Goal: Information Seeking & Learning: Learn about a topic

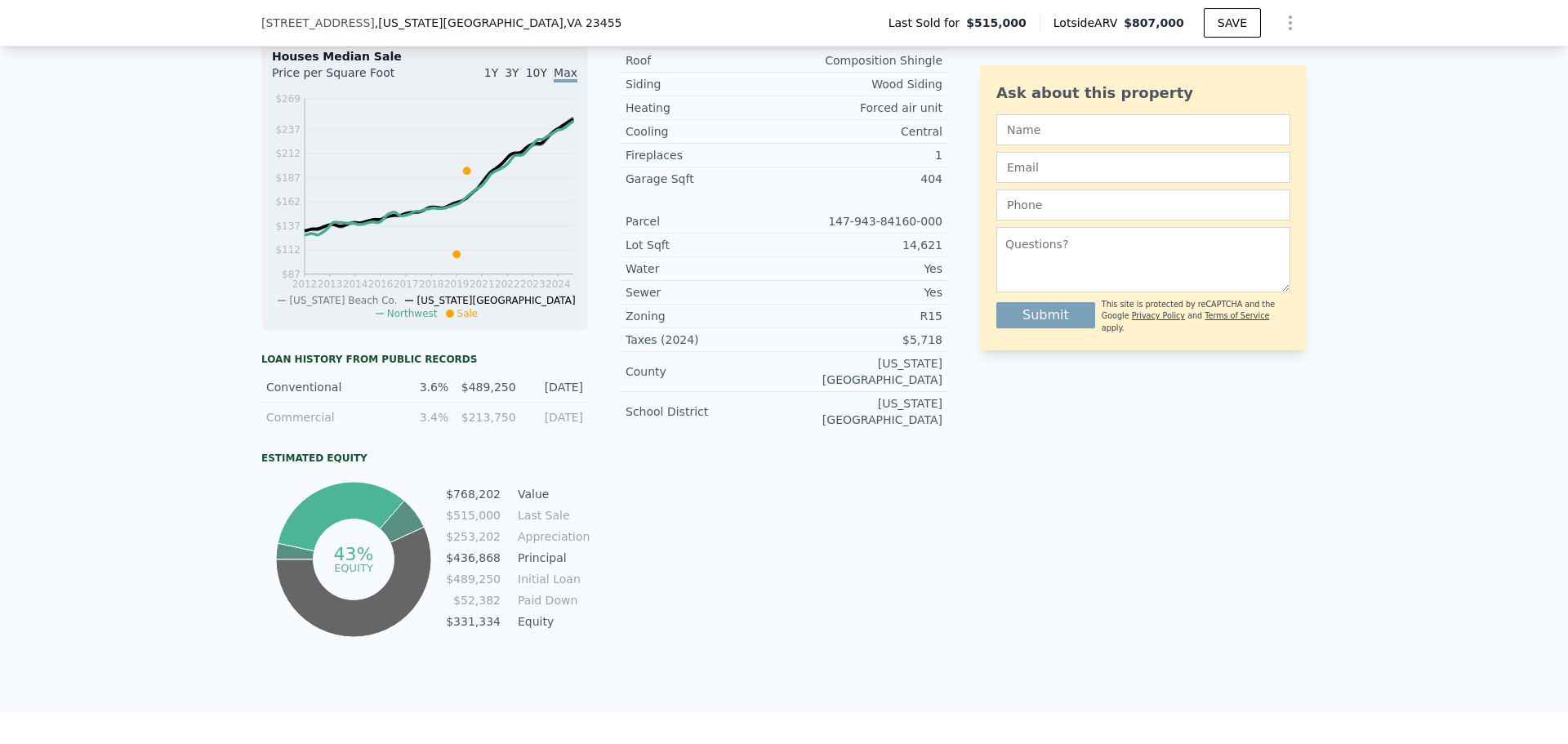
scroll to position [89, 0]
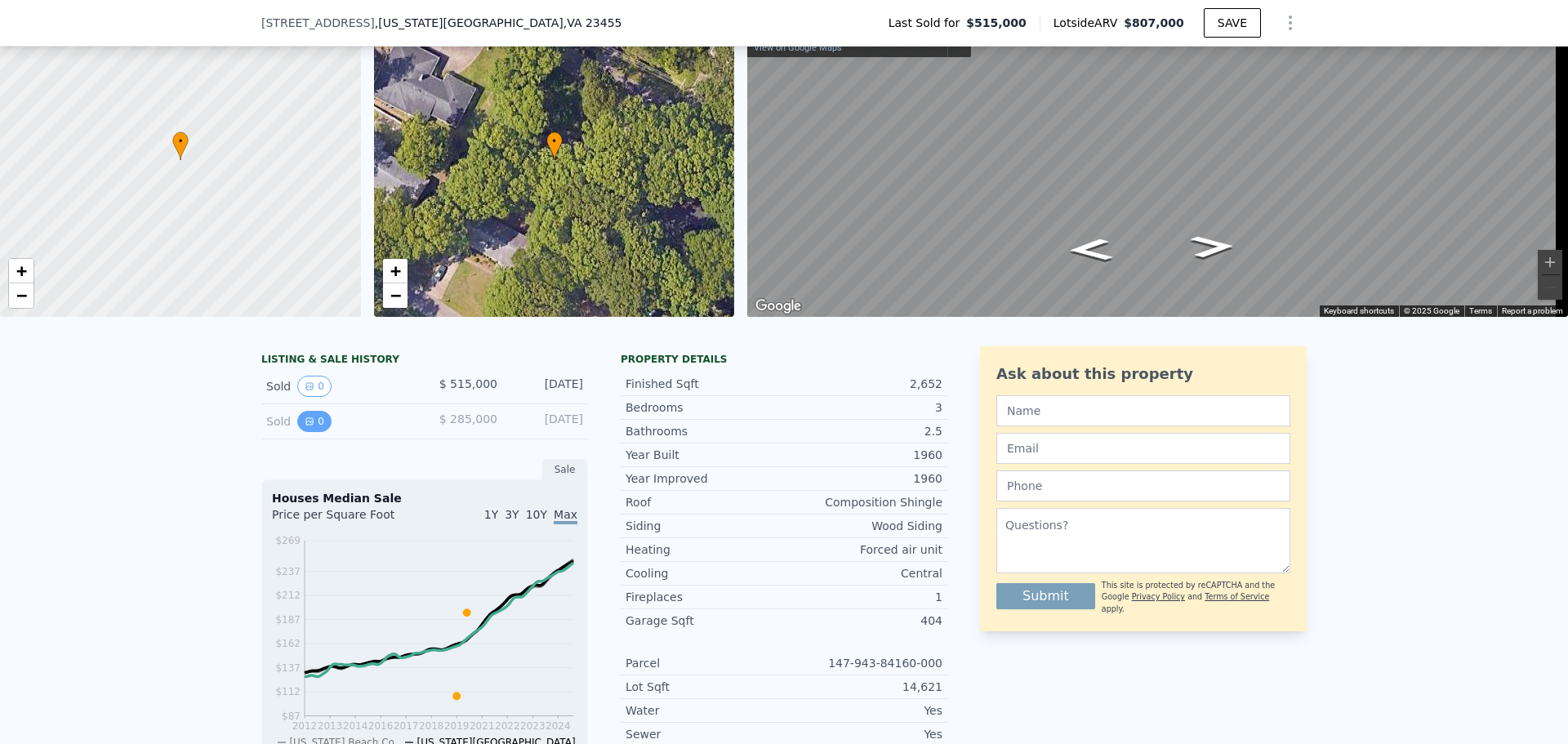
click at [302, 428] on button "0" at bounding box center [314, 420] width 34 height 21
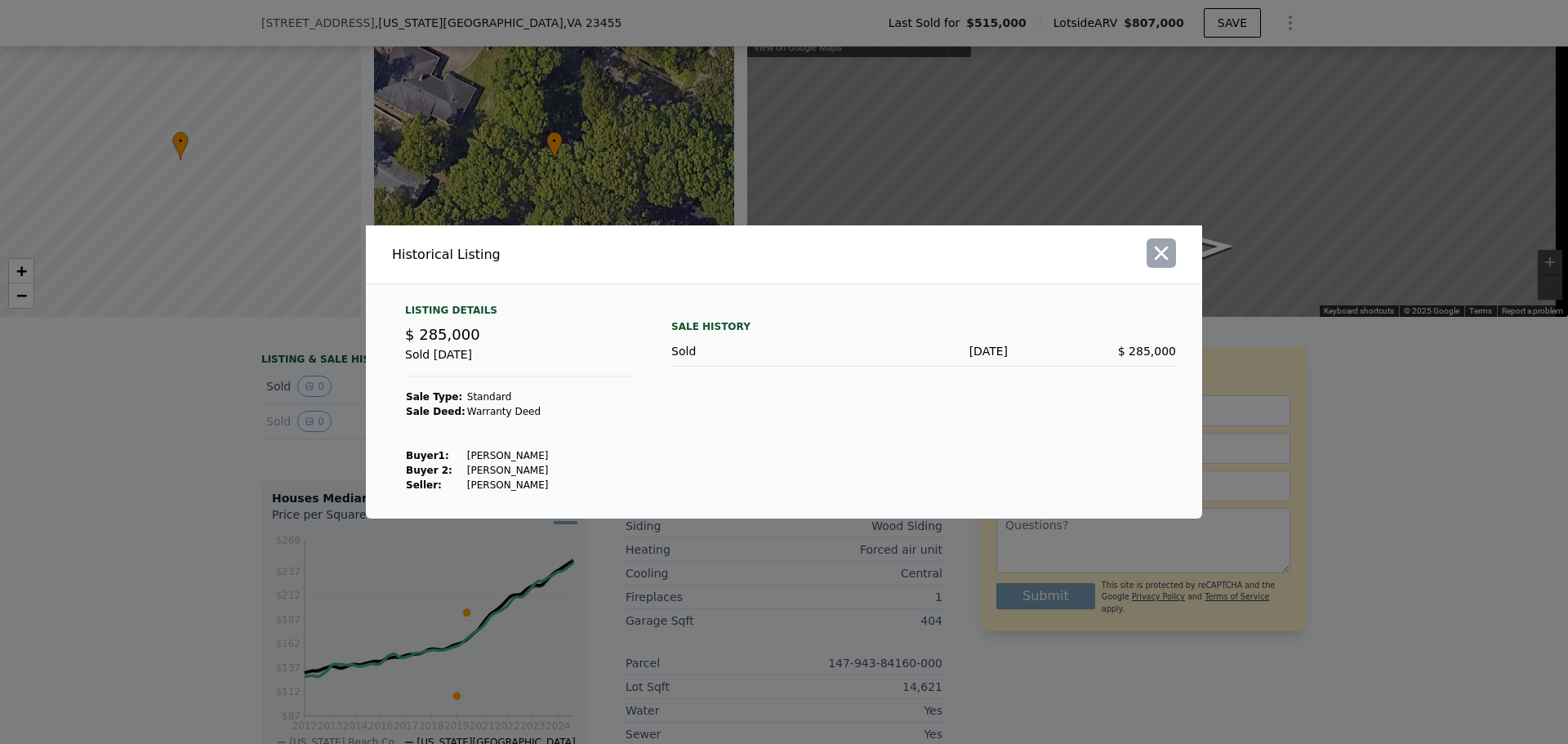
click at [1152, 254] on icon "button" at bounding box center [1160, 253] width 23 height 23
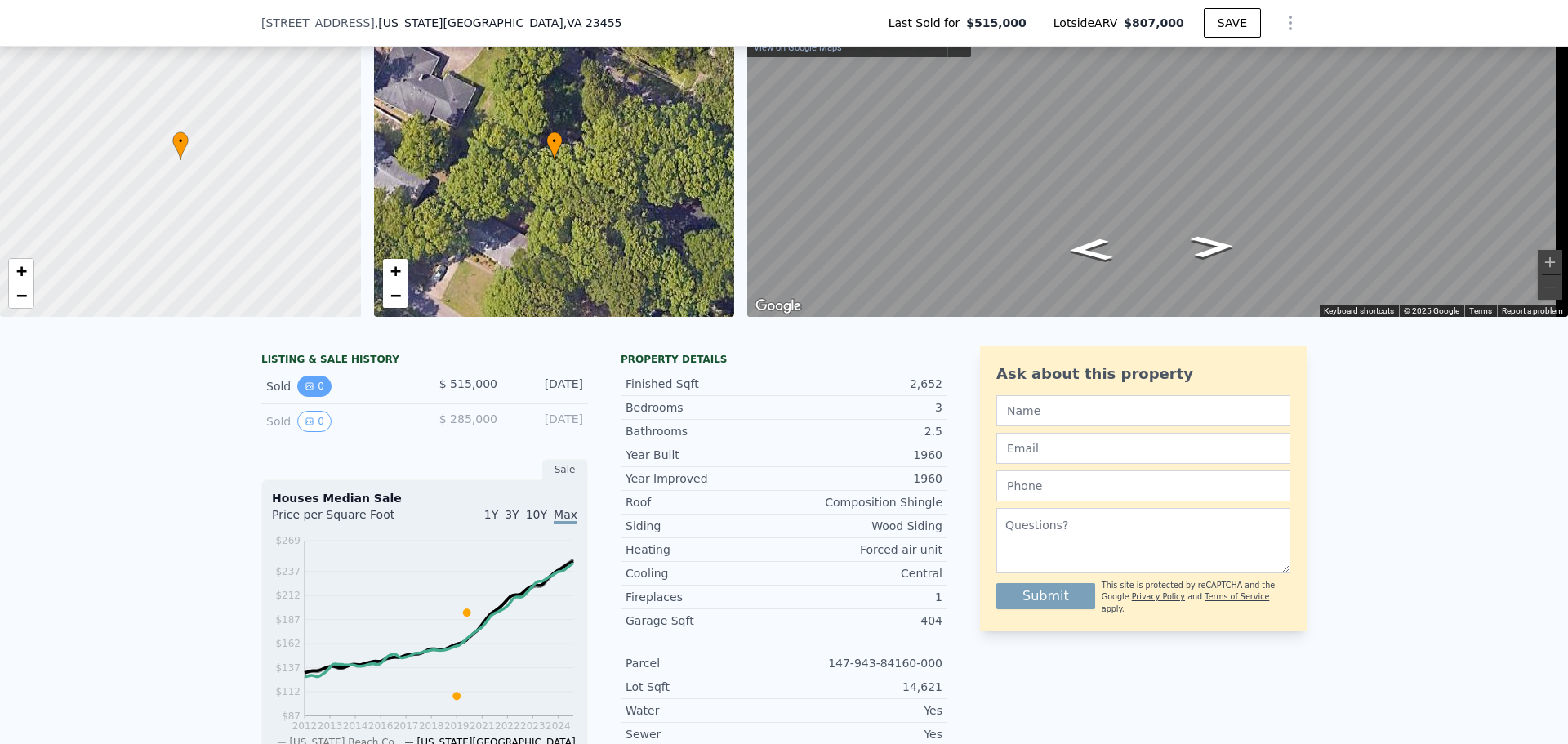
click at [312, 397] on button "0" at bounding box center [314, 385] width 34 height 21
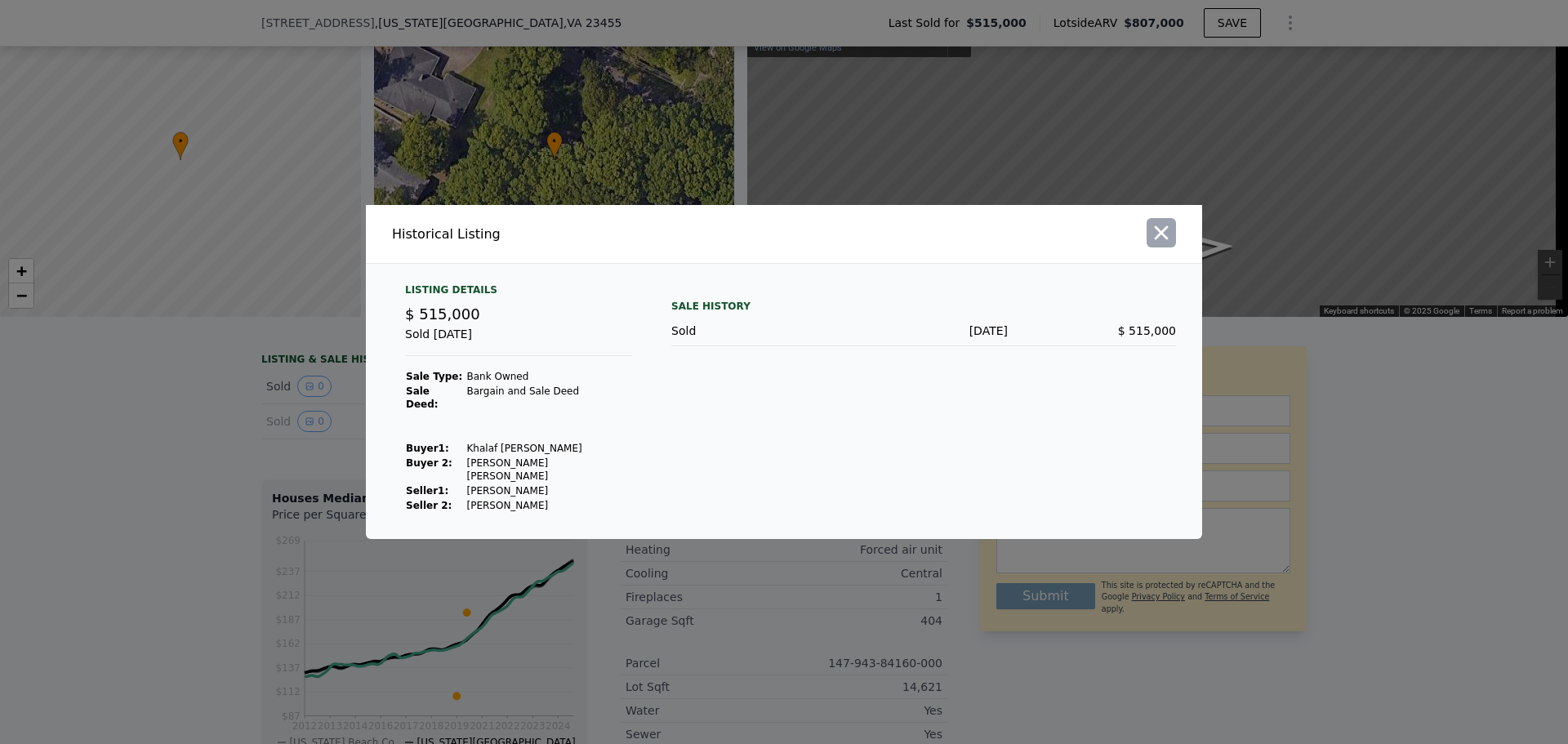
click at [1159, 239] on icon "button" at bounding box center [1160, 232] width 23 height 23
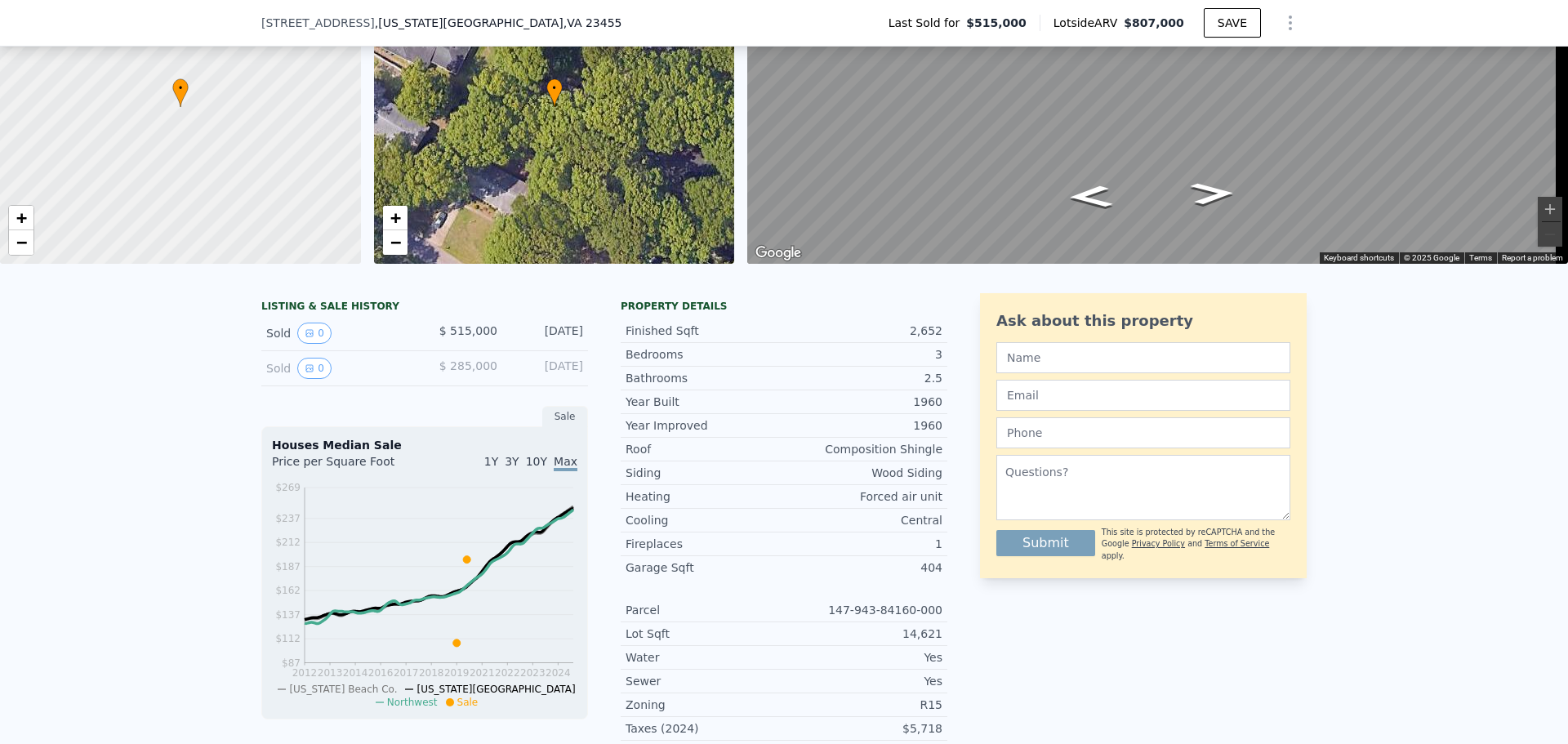
scroll to position [171, 0]
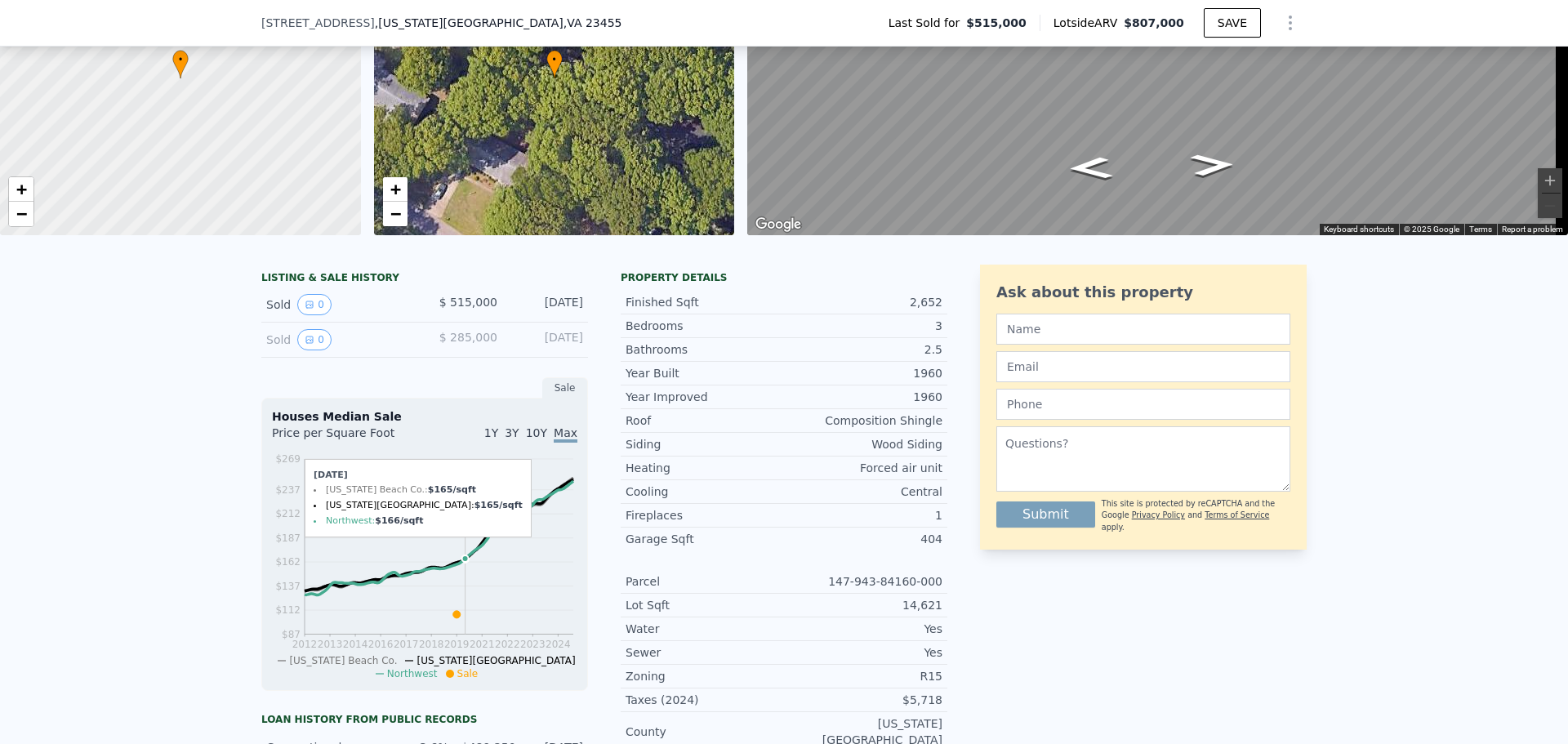
click at [463, 535] on icon at bounding box center [466, 530] width 8 height 8
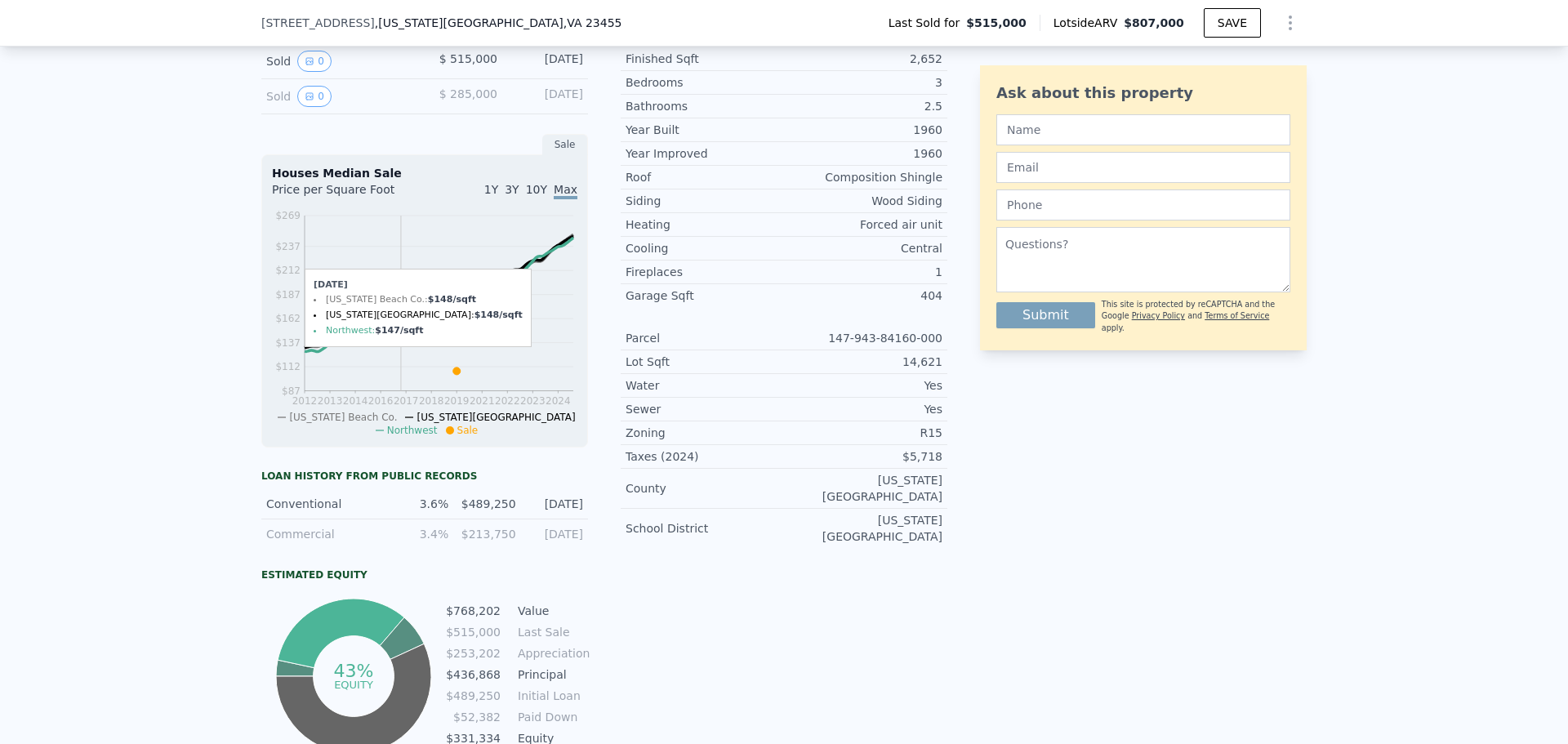
scroll to position [334, 0]
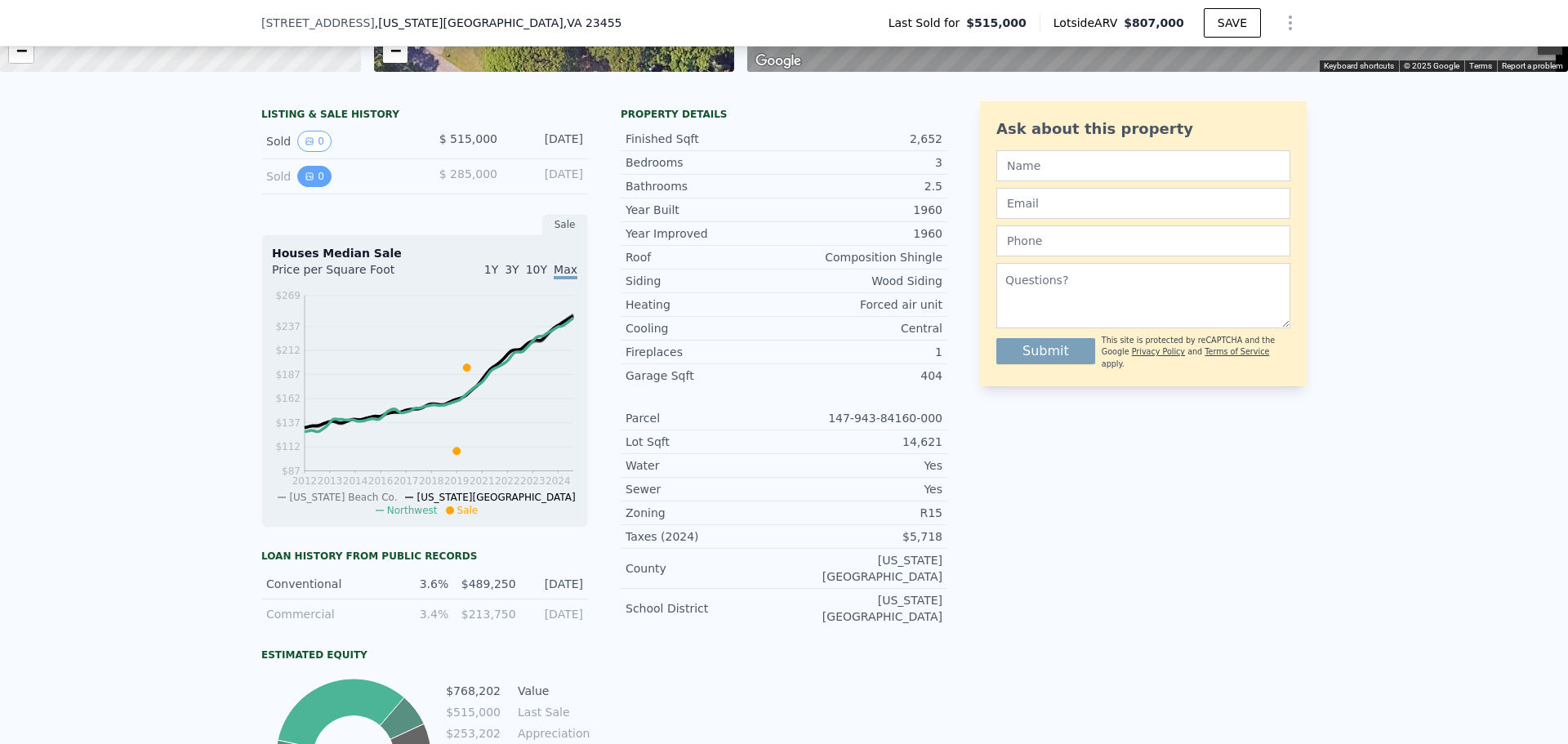
click at [308, 187] on button "0" at bounding box center [314, 176] width 34 height 21
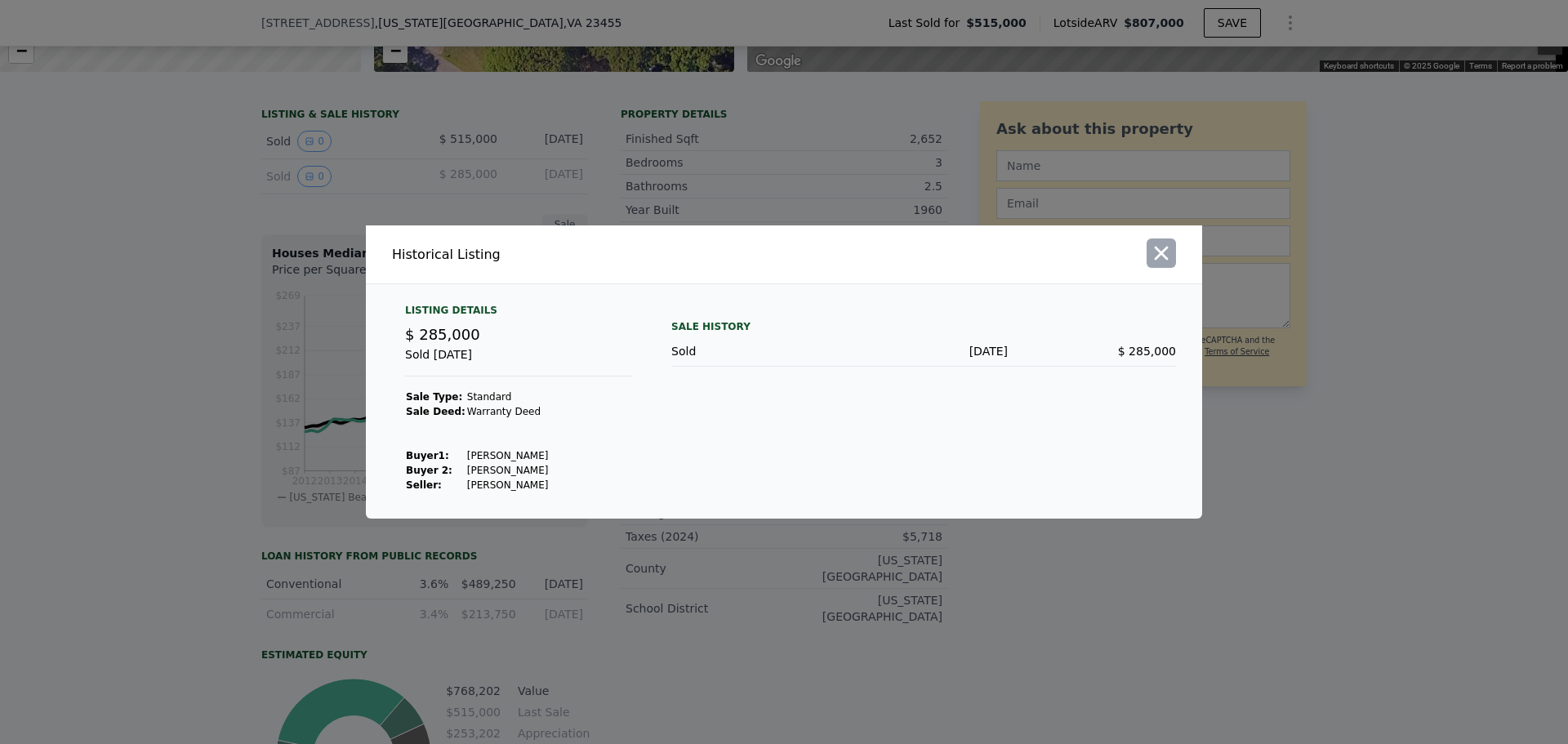
click at [1167, 244] on icon "button" at bounding box center [1160, 253] width 23 height 23
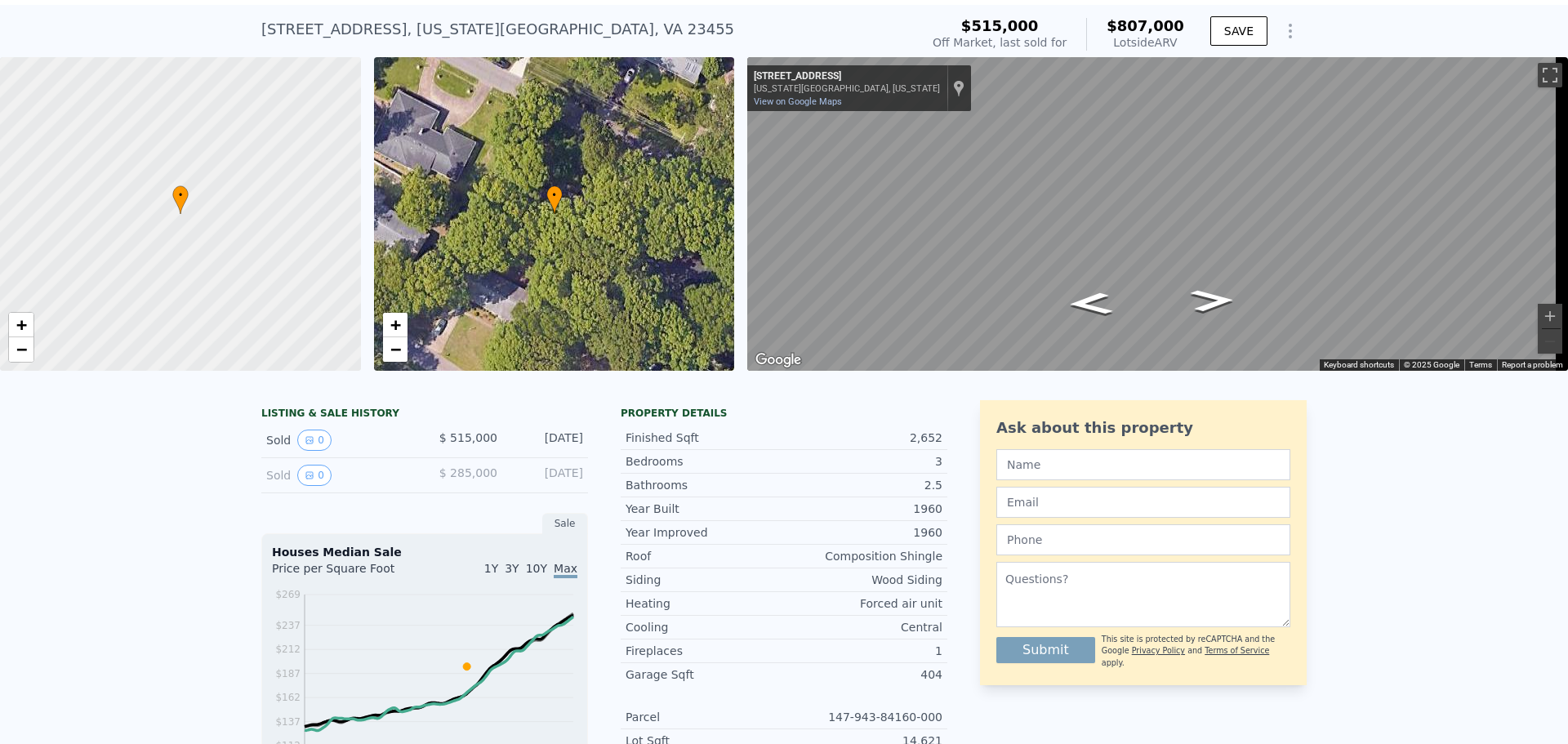
scroll to position [6, 0]
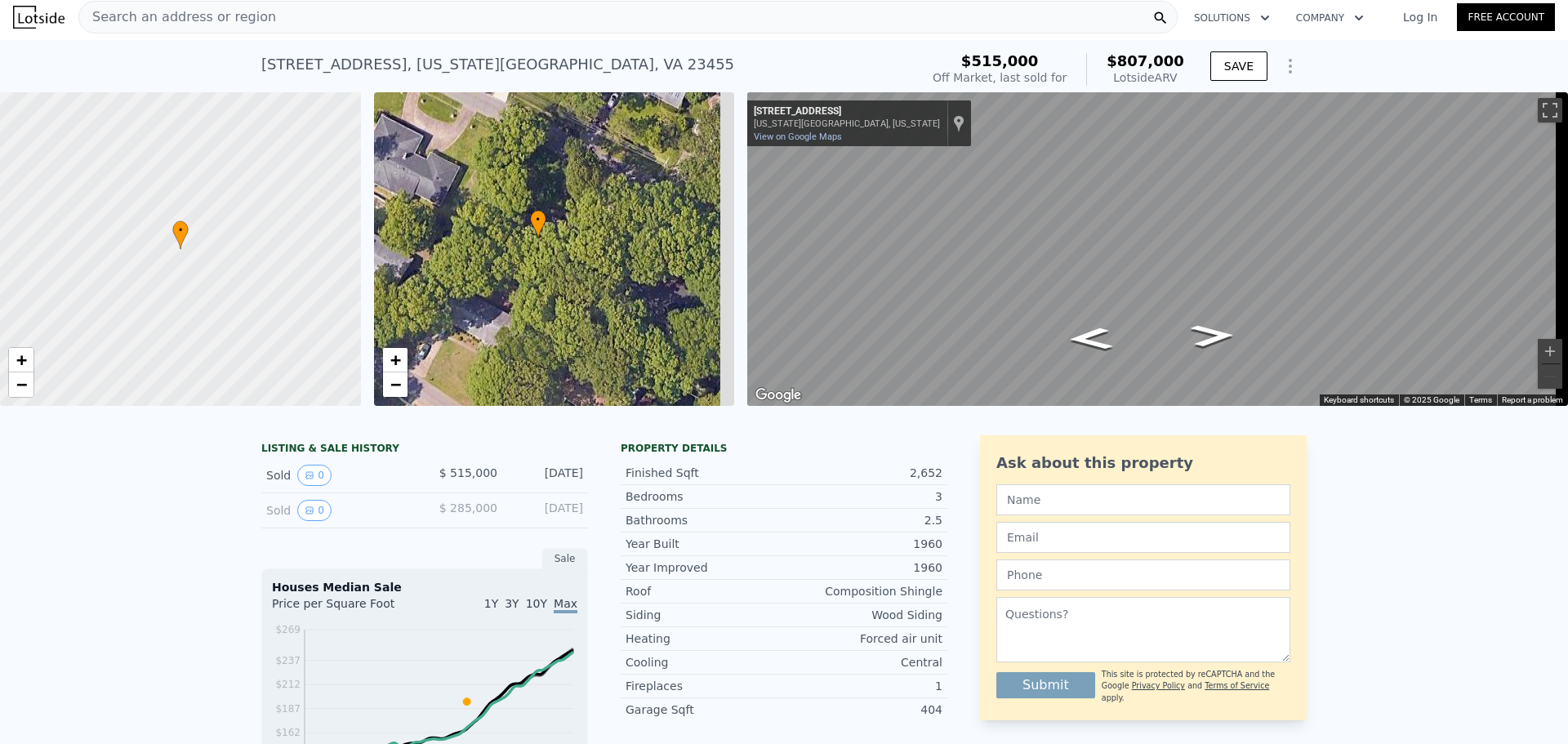
drag, startPoint x: 590, startPoint y: 241, endPoint x: 540, endPoint y: 231, distance: 51.0
click at [540, 231] on div "• + −" at bounding box center [554, 249] width 361 height 314
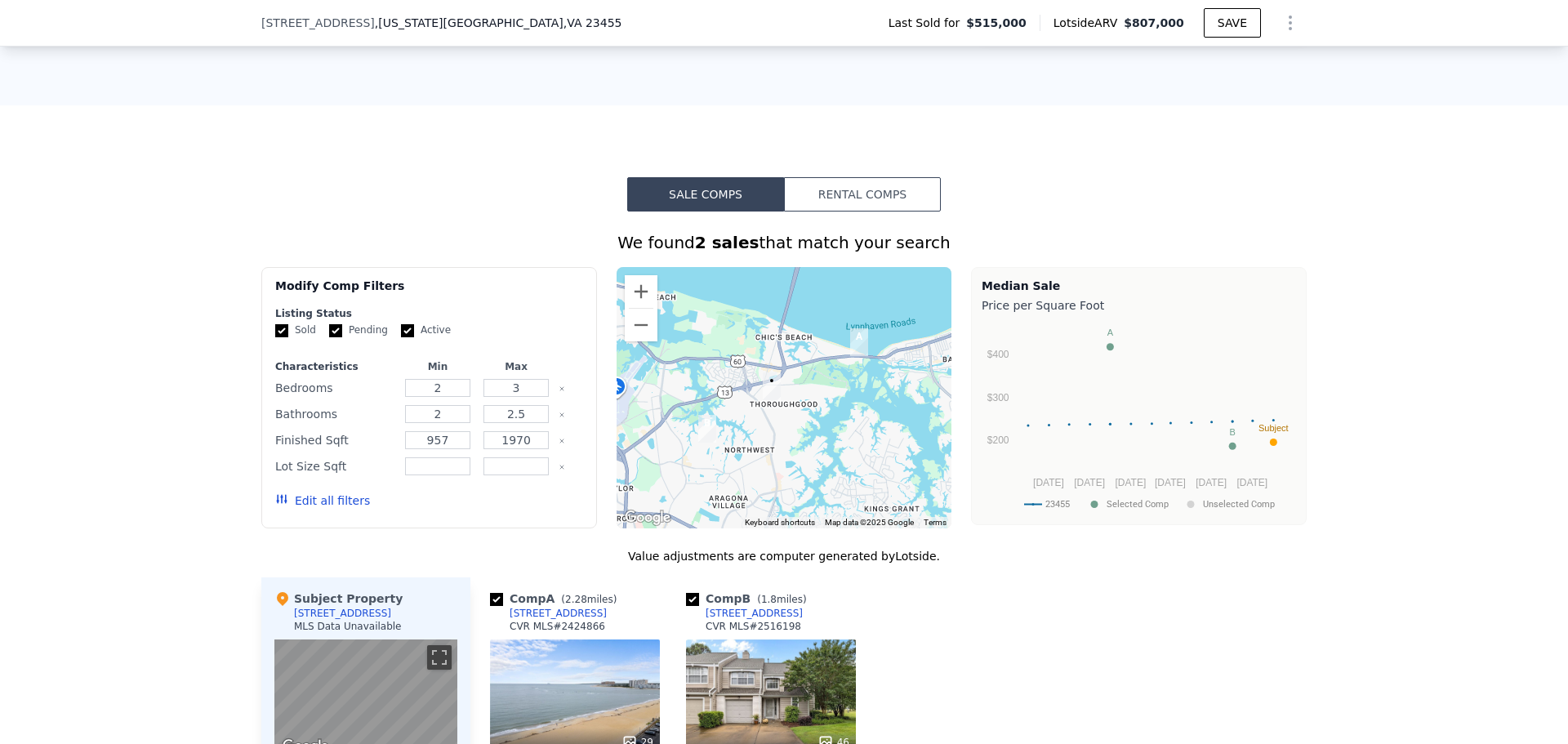
scroll to position [1143, 0]
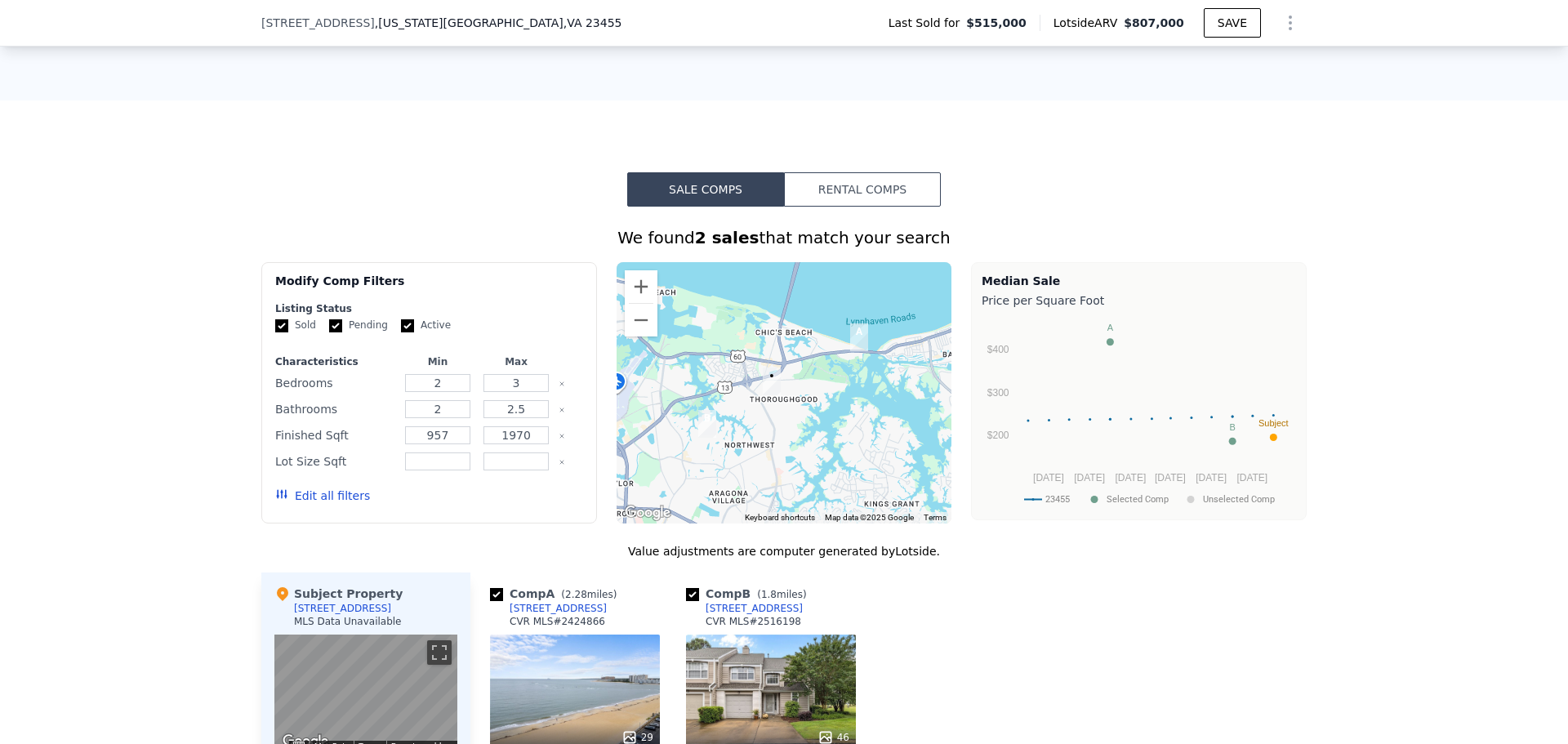
click at [698, 432] on img "4855 Cypress Point Cir" at bounding box center [706, 424] width 31 height 41
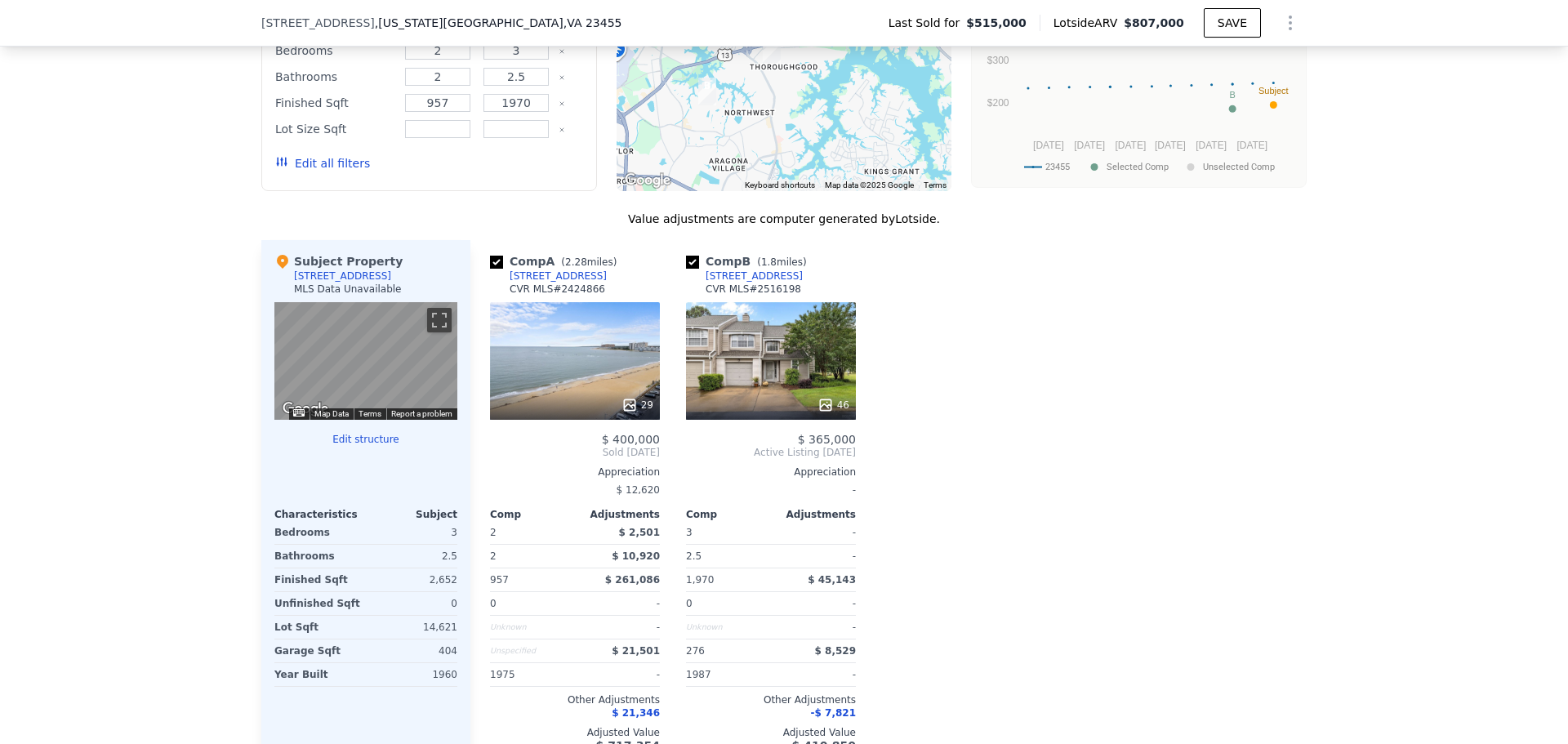
scroll to position [1224, 0]
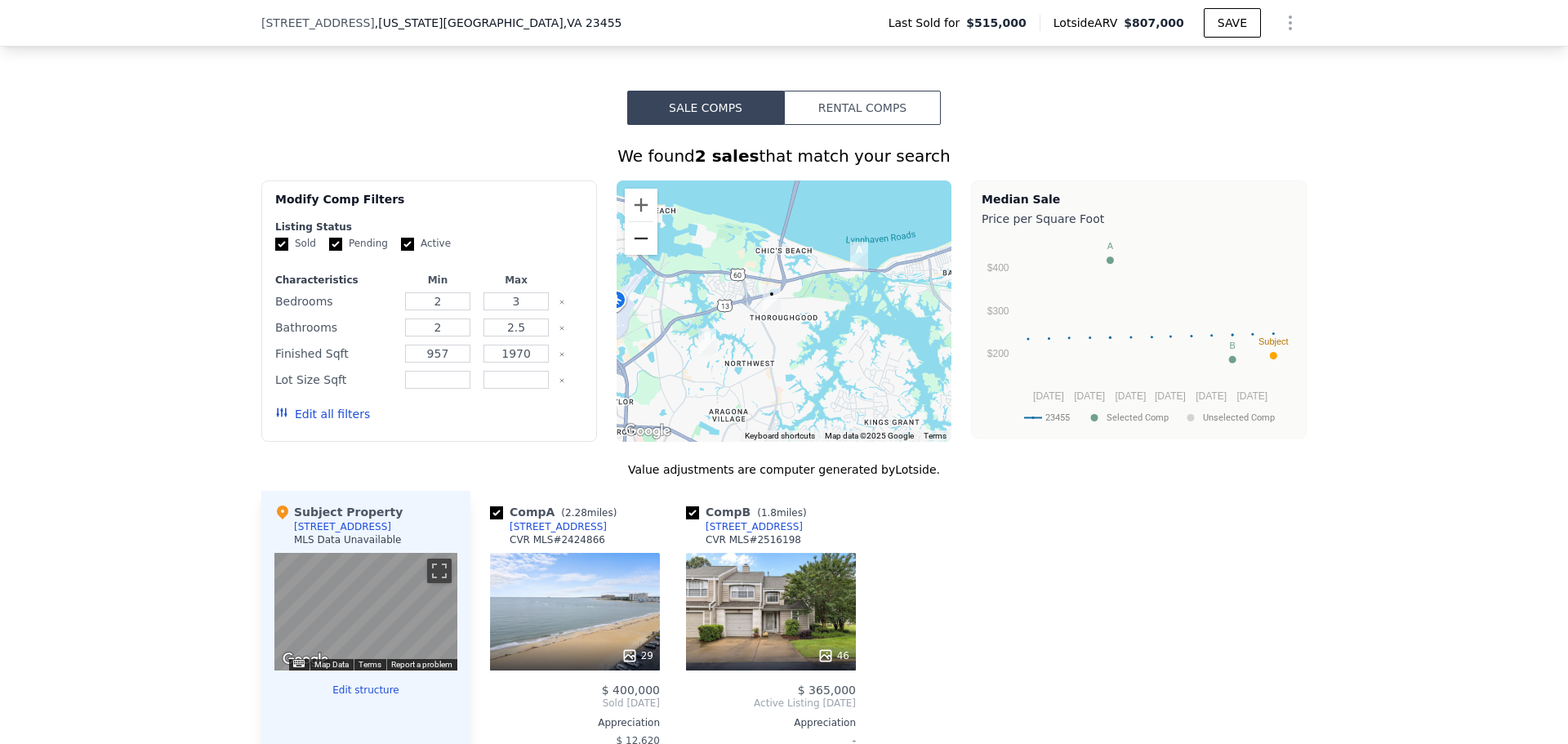
click at [633, 251] on button "Zoom out" at bounding box center [641, 238] width 33 height 33
click at [633, 250] on button "Zoom out" at bounding box center [641, 238] width 33 height 33
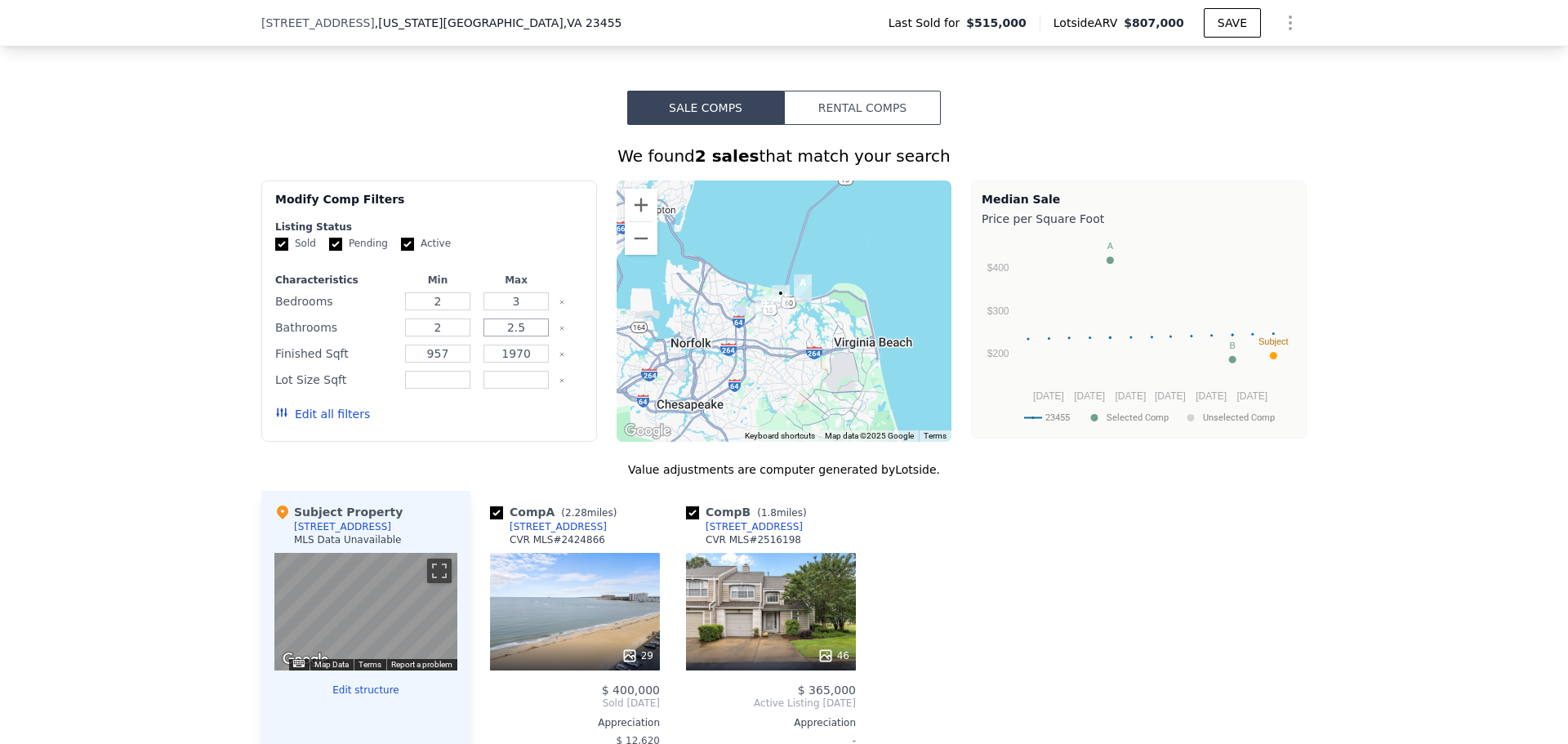
drag, startPoint x: 524, startPoint y: 340, endPoint x: 465, endPoint y: 340, distance: 59.0
click at [465, 339] on div "Bathrooms 2 2.5" at bounding box center [429, 327] width 308 height 23
type input "3"
drag, startPoint x: 535, startPoint y: 364, endPoint x: 444, endPoint y: 366, distance: 91.0
click at [444, 365] on div "Finished Sqft 957 1970" at bounding box center [429, 353] width 308 height 23
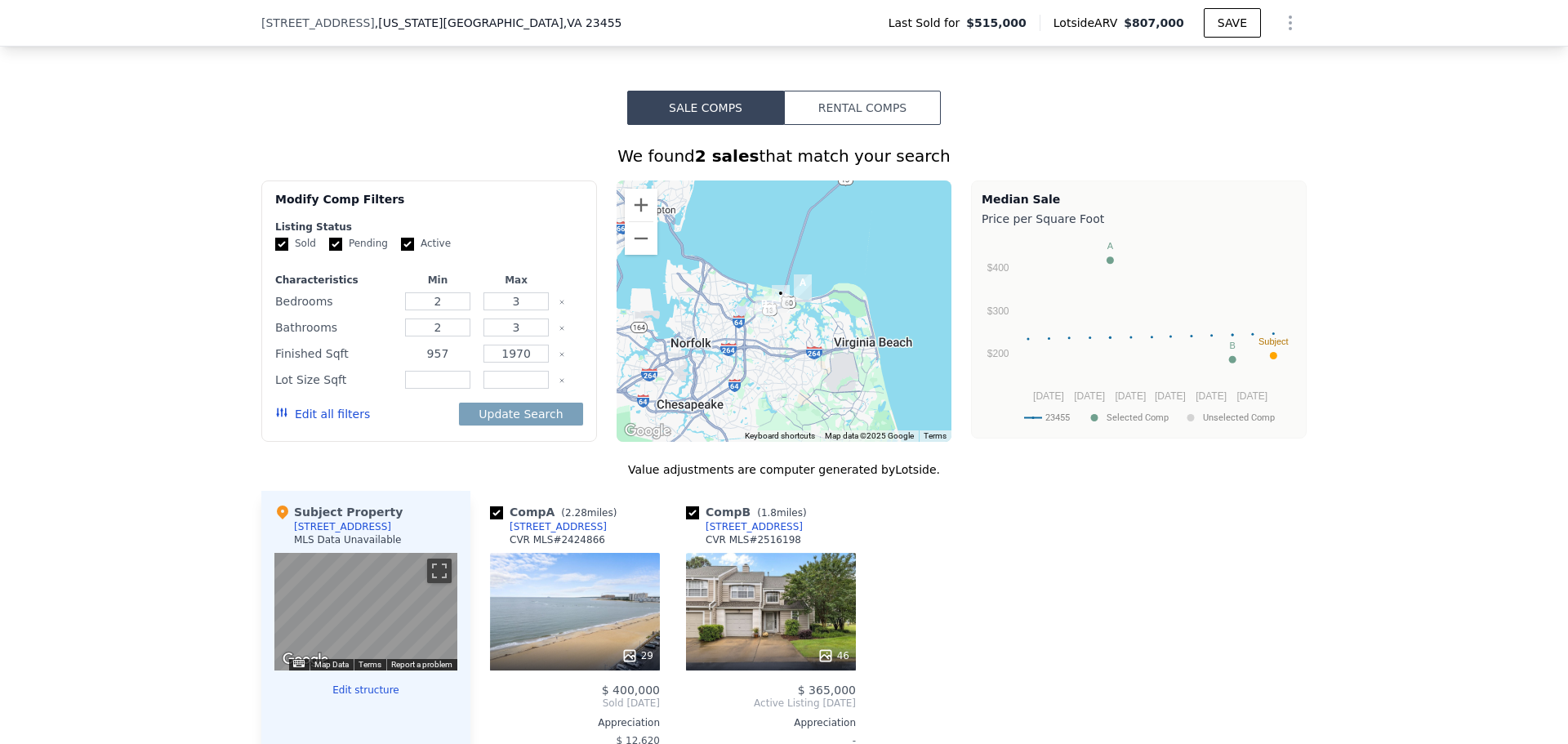
drag, startPoint x: 448, startPoint y: 370, endPoint x: 373, endPoint y: 362, distance: 75.4
click at [373, 362] on div "Finished Sqft 957 1970" at bounding box center [429, 353] width 308 height 23
type input "1800"
type input "2900"
click at [449, 310] on input "2" at bounding box center [437, 301] width 64 height 18
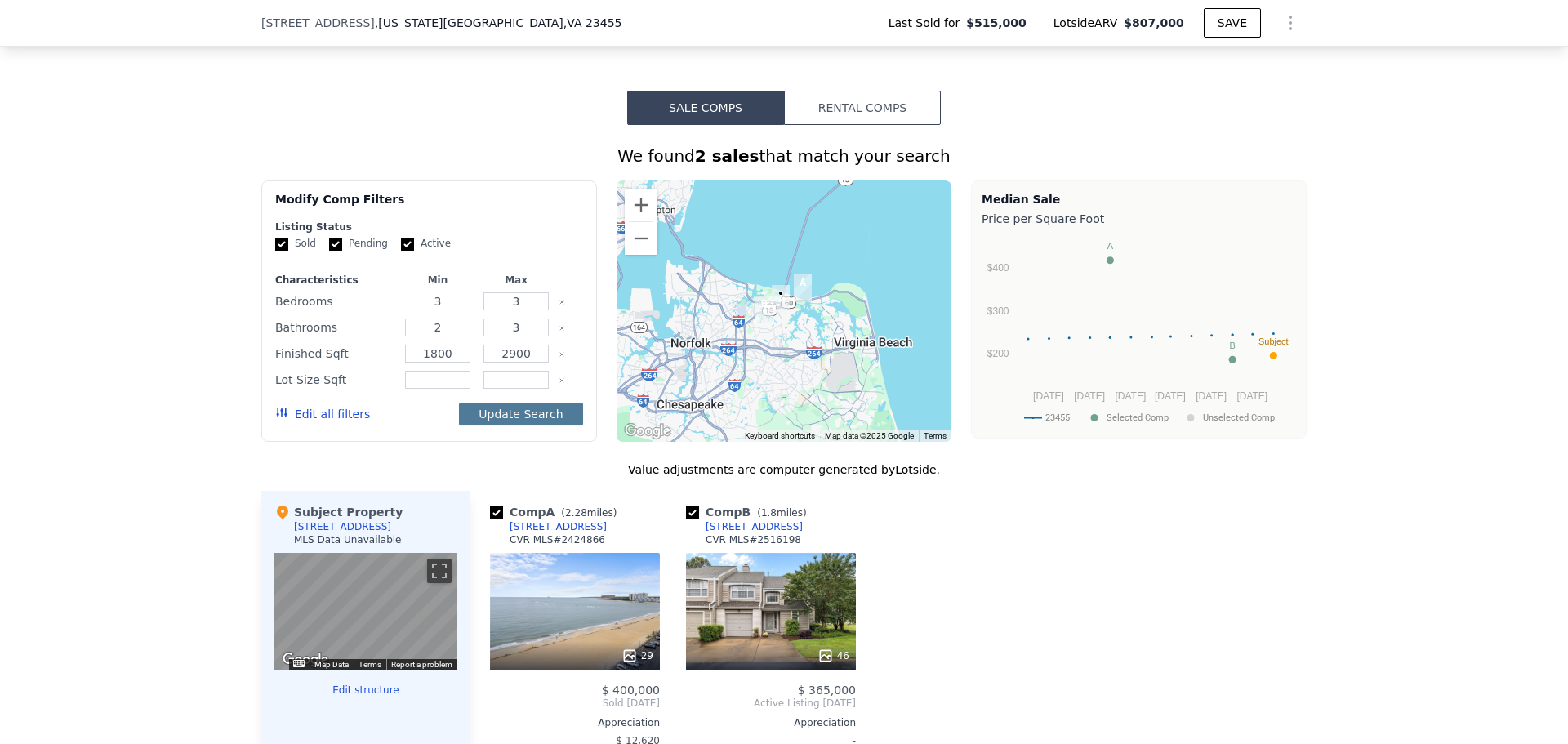
type input "3"
click at [516, 425] on button "Update Search" at bounding box center [520, 414] width 123 height 23
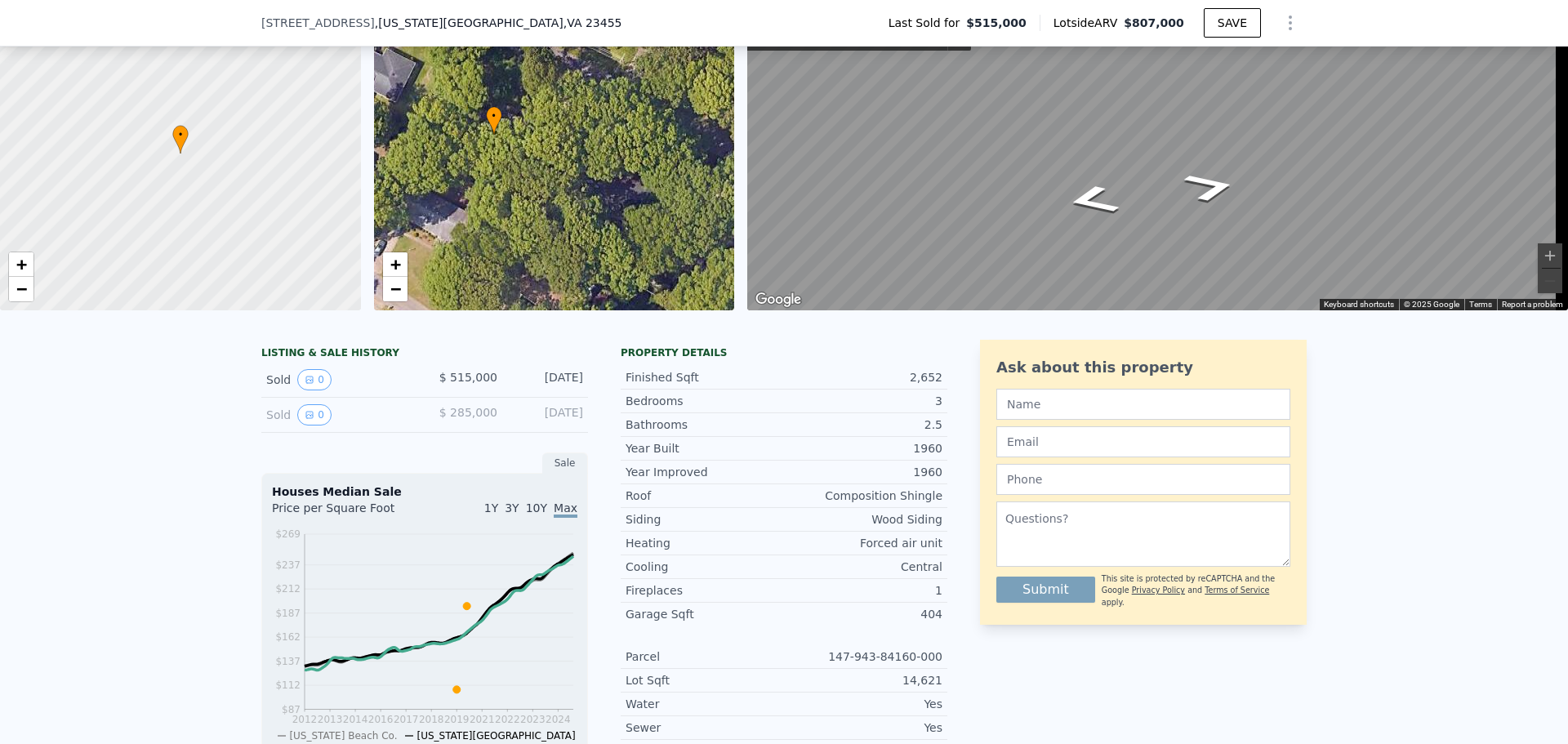
scroll to position [82, 0]
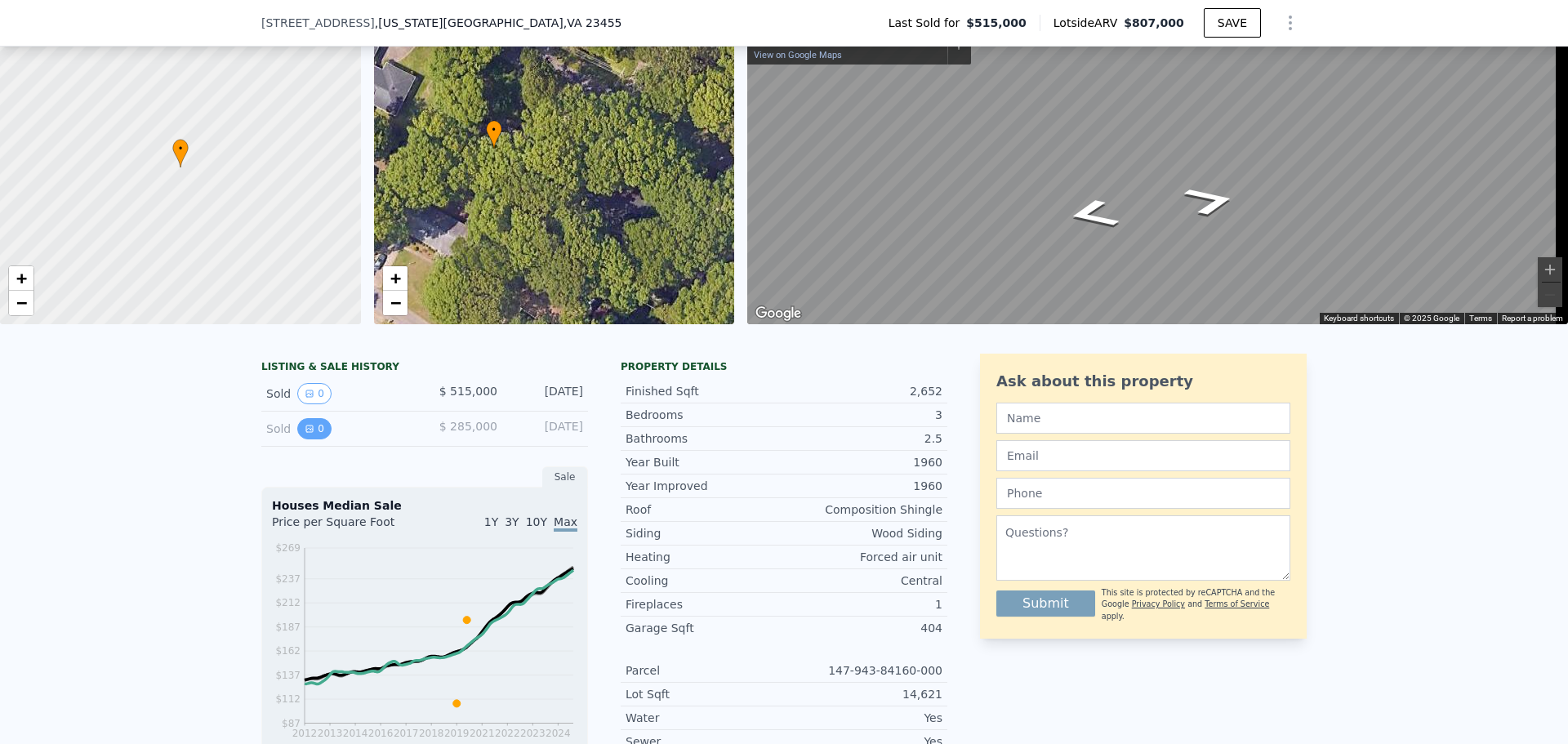
click at [297, 440] on button "0" at bounding box center [314, 428] width 34 height 21
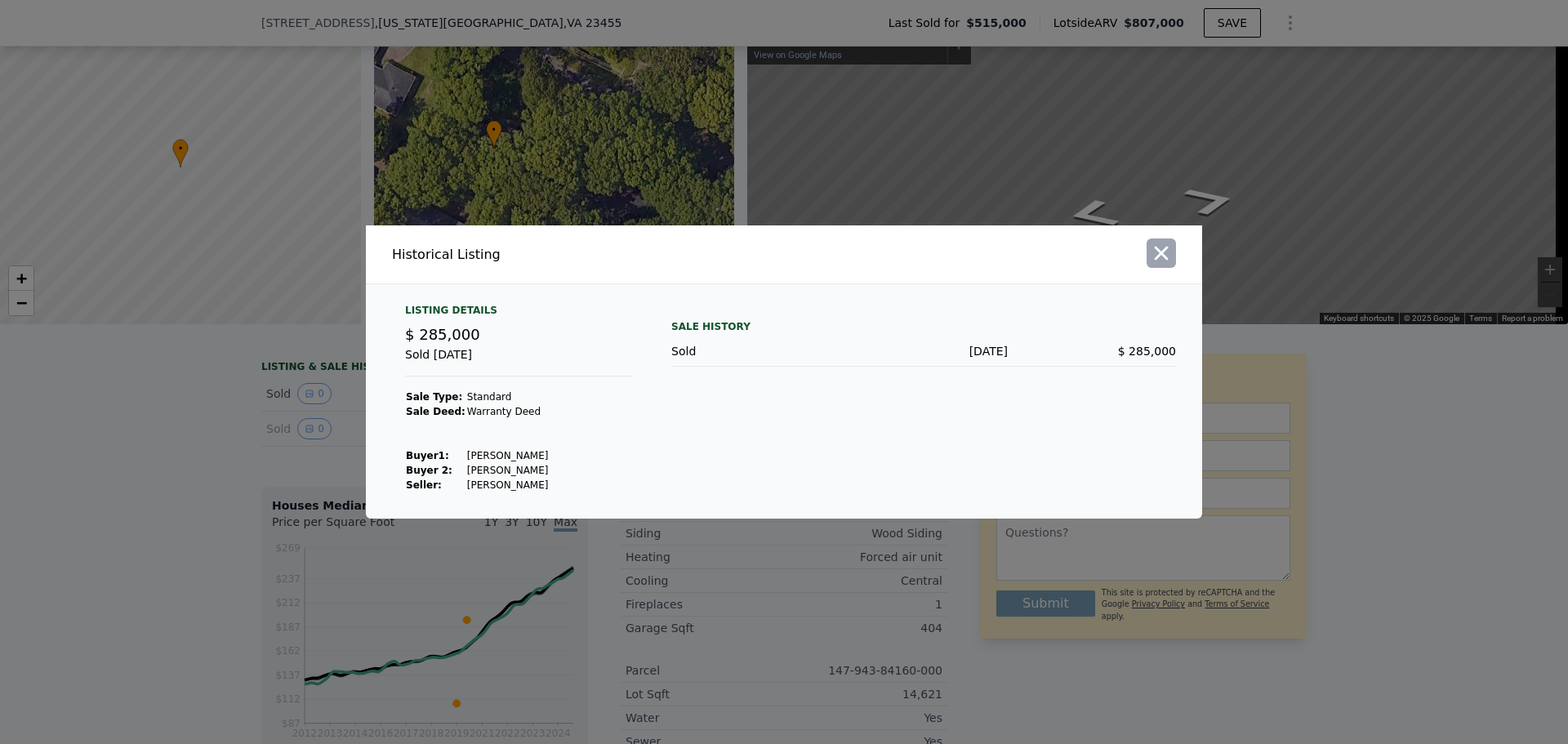
click at [1161, 249] on icon "button" at bounding box center [1160, 253] width 23 height 23
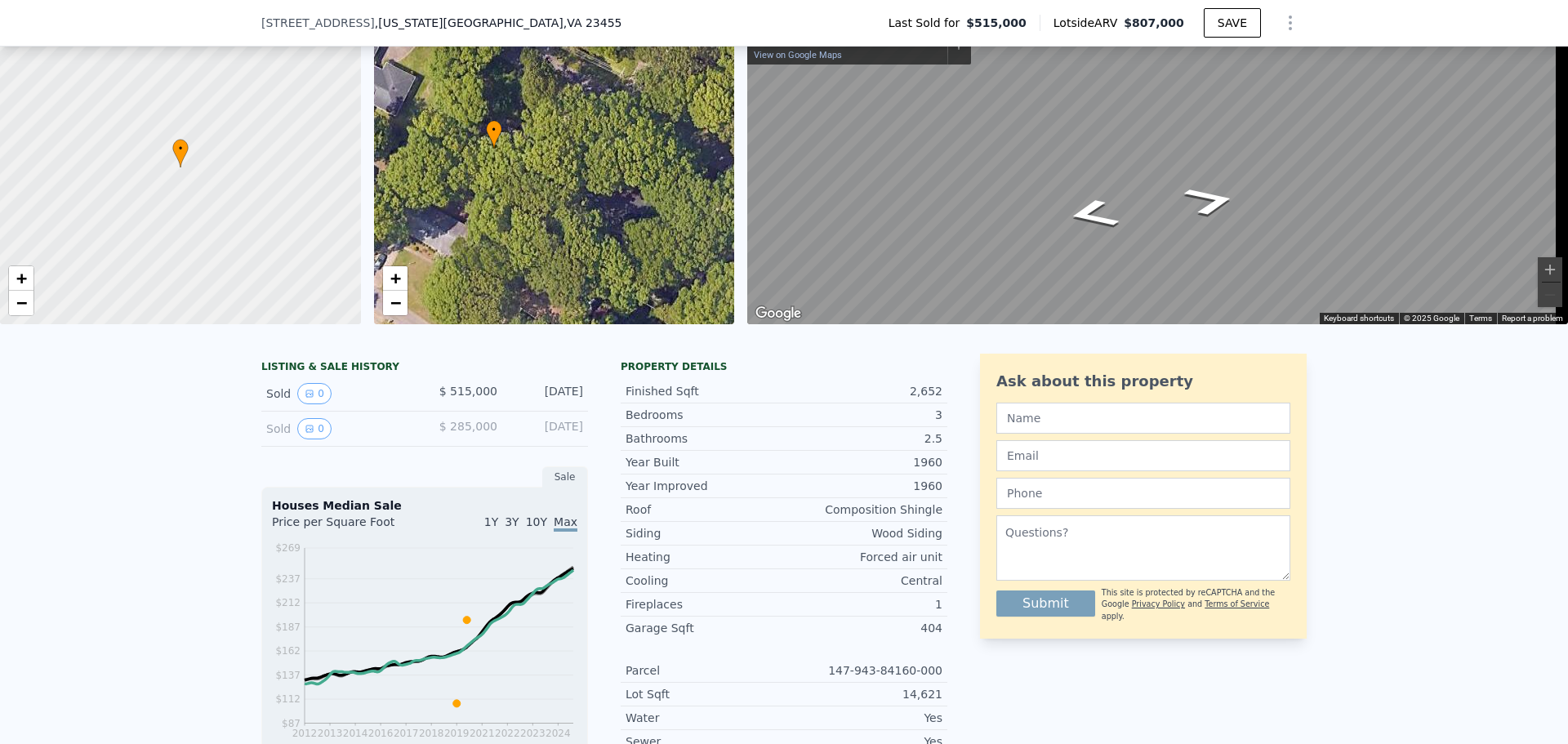
scroll to position [490, 0]
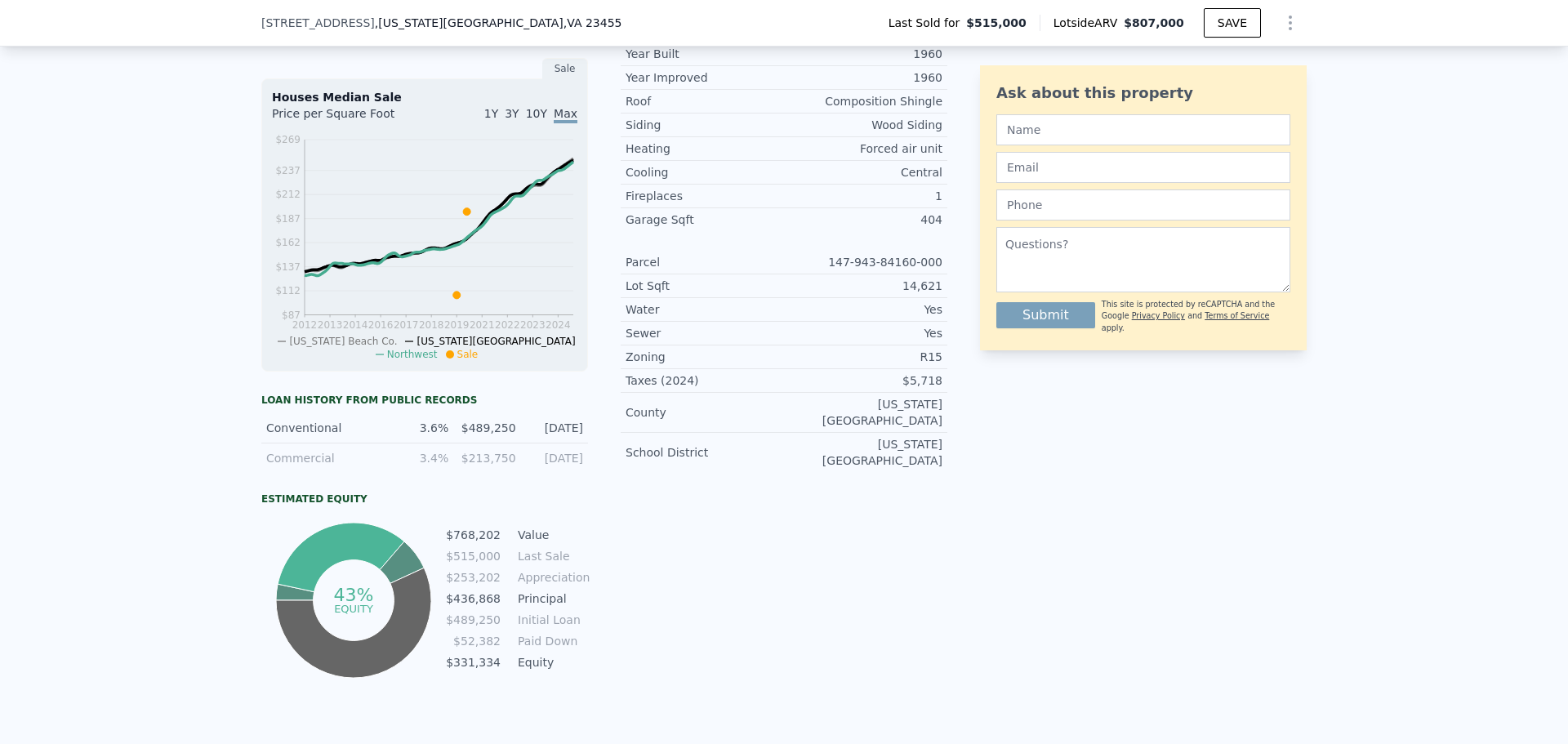
click at [330, 406] on div "Loan history from public records" at bounding box center [425, 400] width 327 height 13
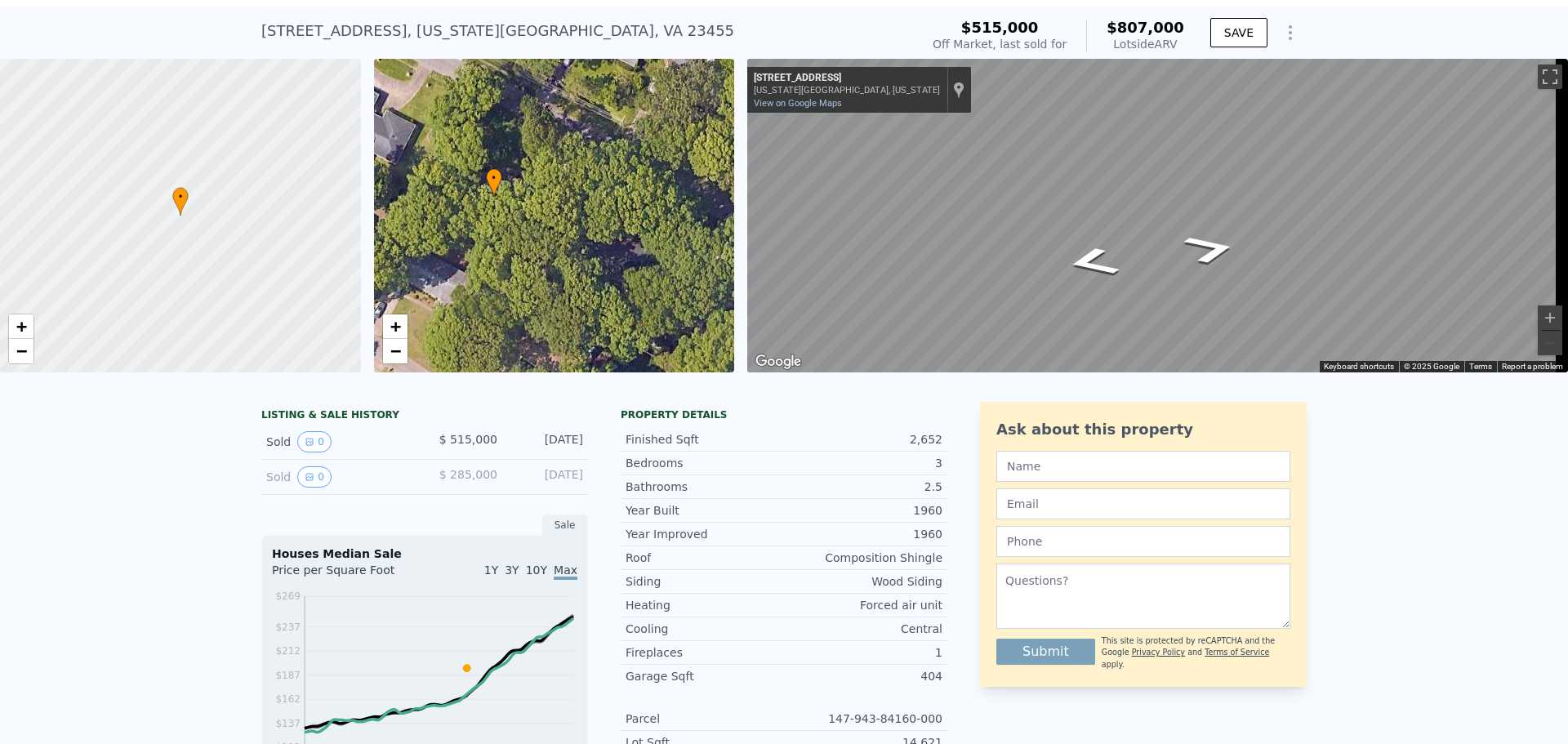
scroll to position [6, 0]
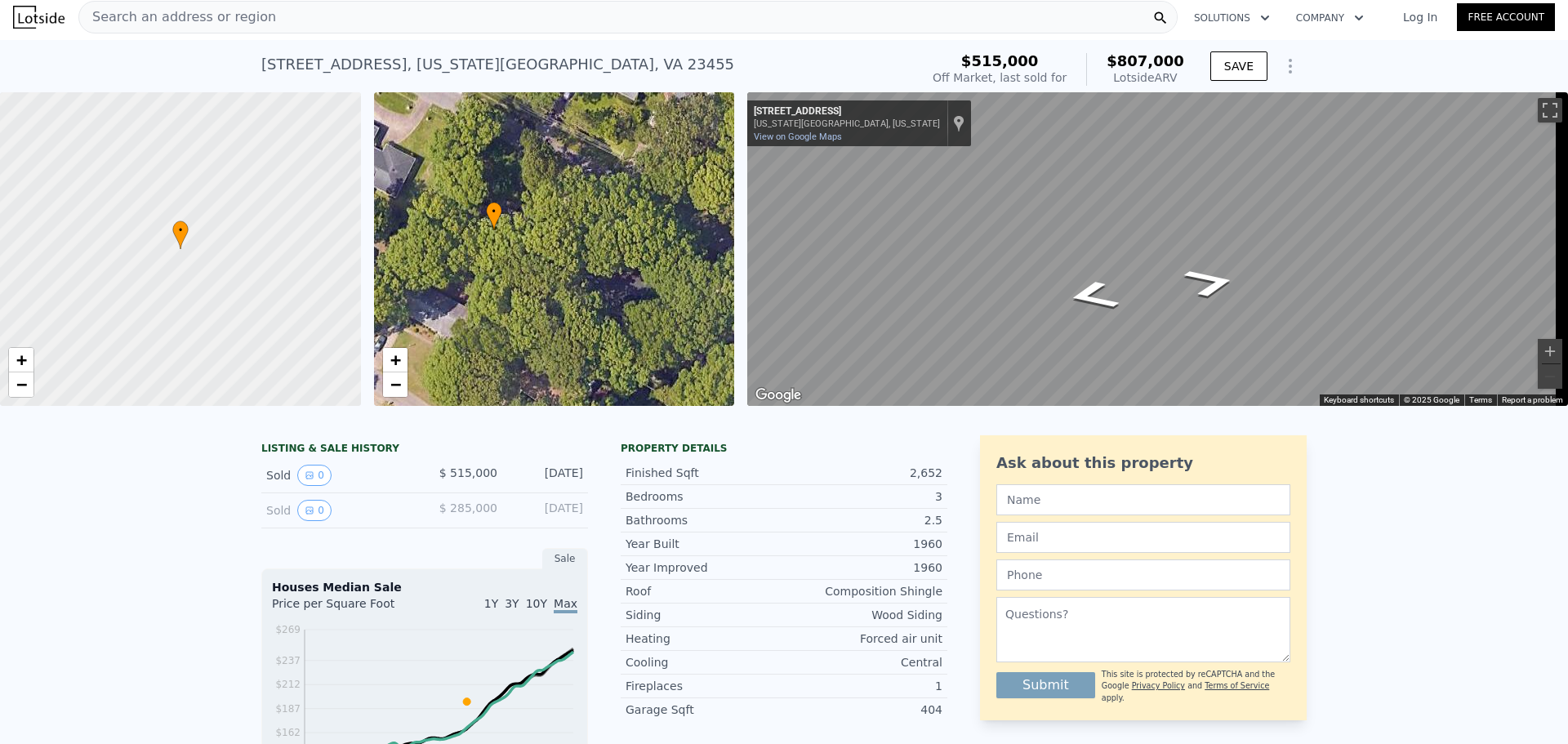
click at [1156, 56] on span "$807,000" at bounding box center [1144, 61] width 78 height 18
click at [1174, 76] on div "Lotside ARV" at bounding box center [1144, 78] width 78 height 17
click at [1280, 58] on icon "Show Options" at bounding box center [1289, 66] width 19 height 19
click at [1307, 60] on div "[STREET_ADDRESS][US_STATE] Sold [DATE] for $515k (~ARV $807k ) $515,000 Off Mar…" at bounding box center [784, 66] width 1568 height 53
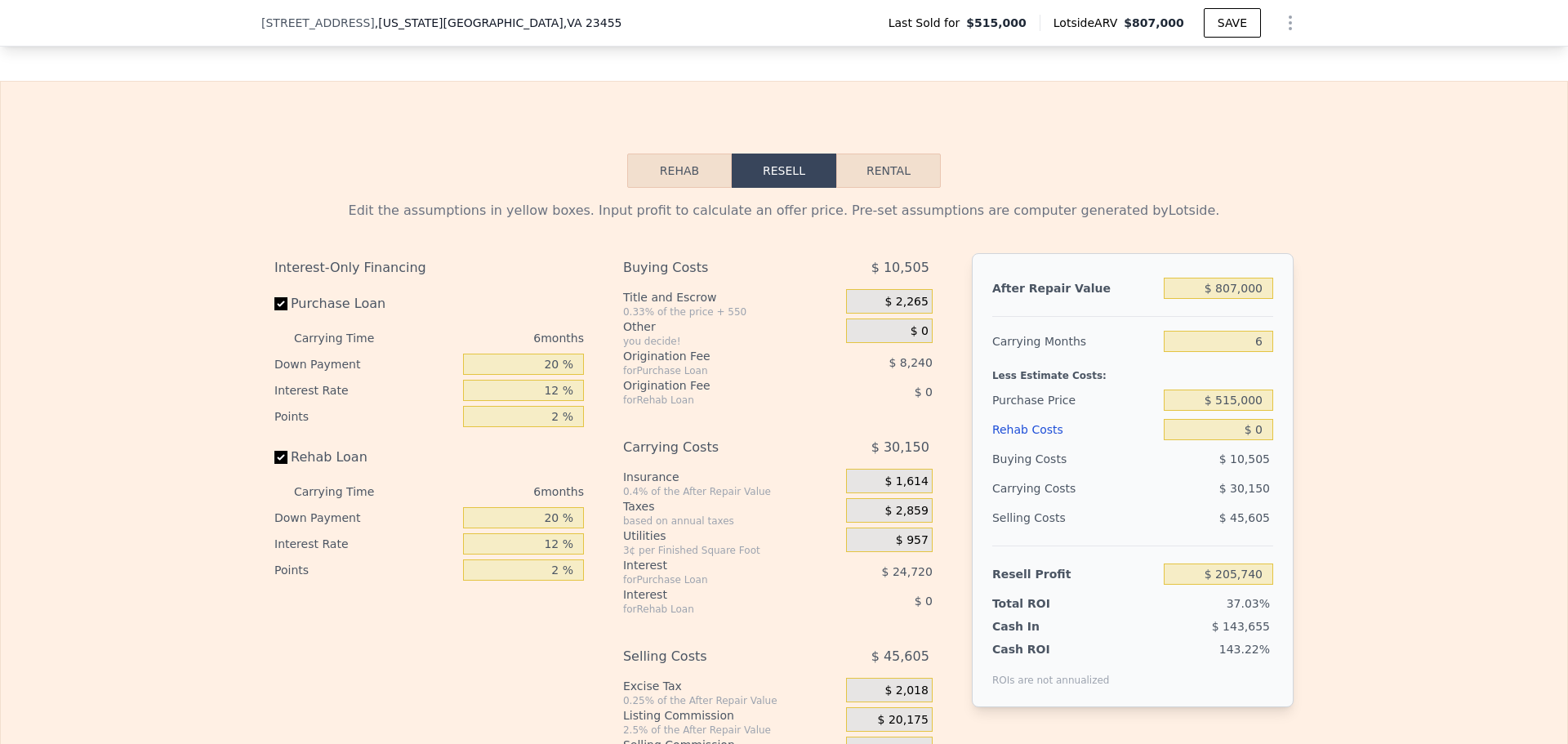
scroll to position [2286, 0]
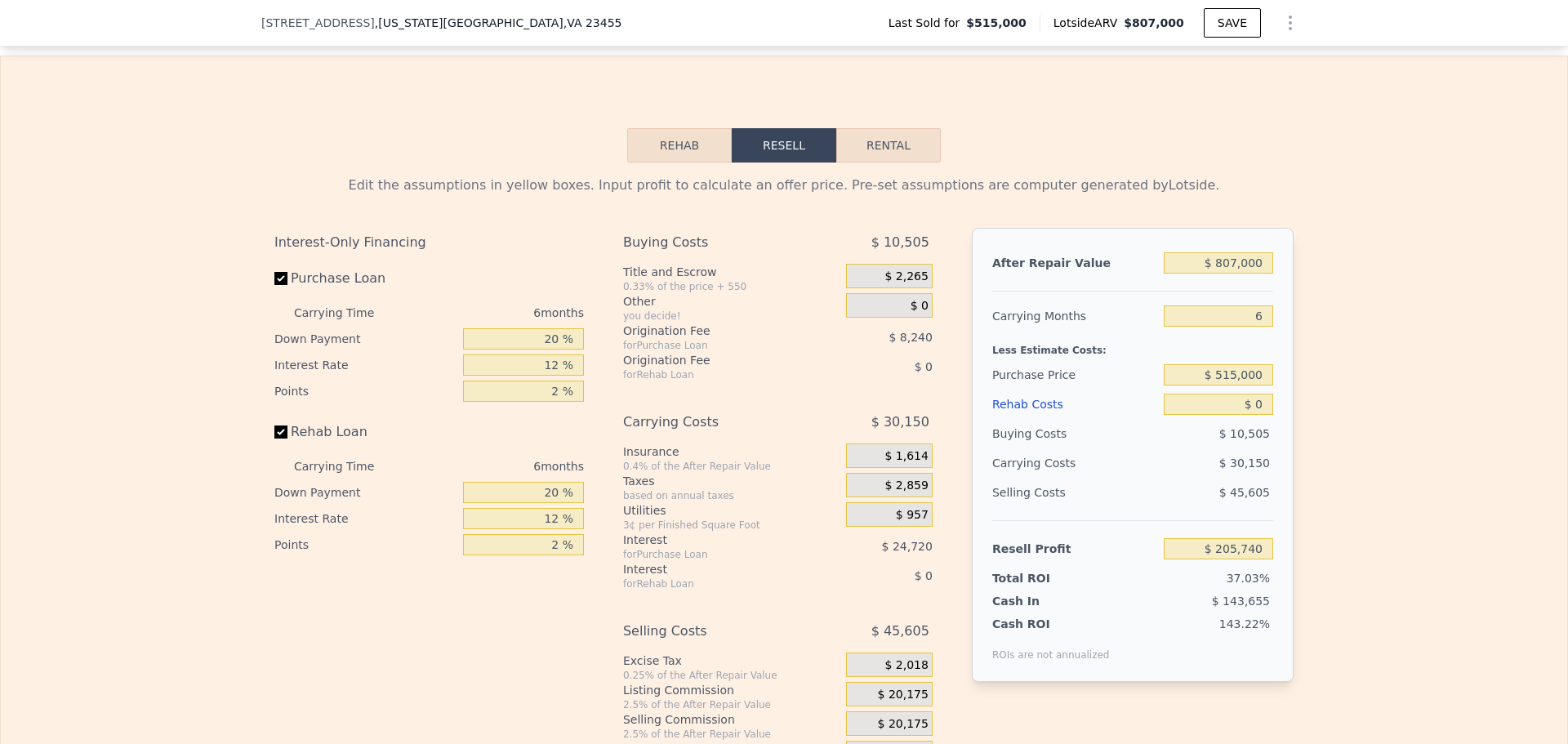
click at [675, 150] on button "Rehab" at bounding box center [679, 145] width 104 height 34
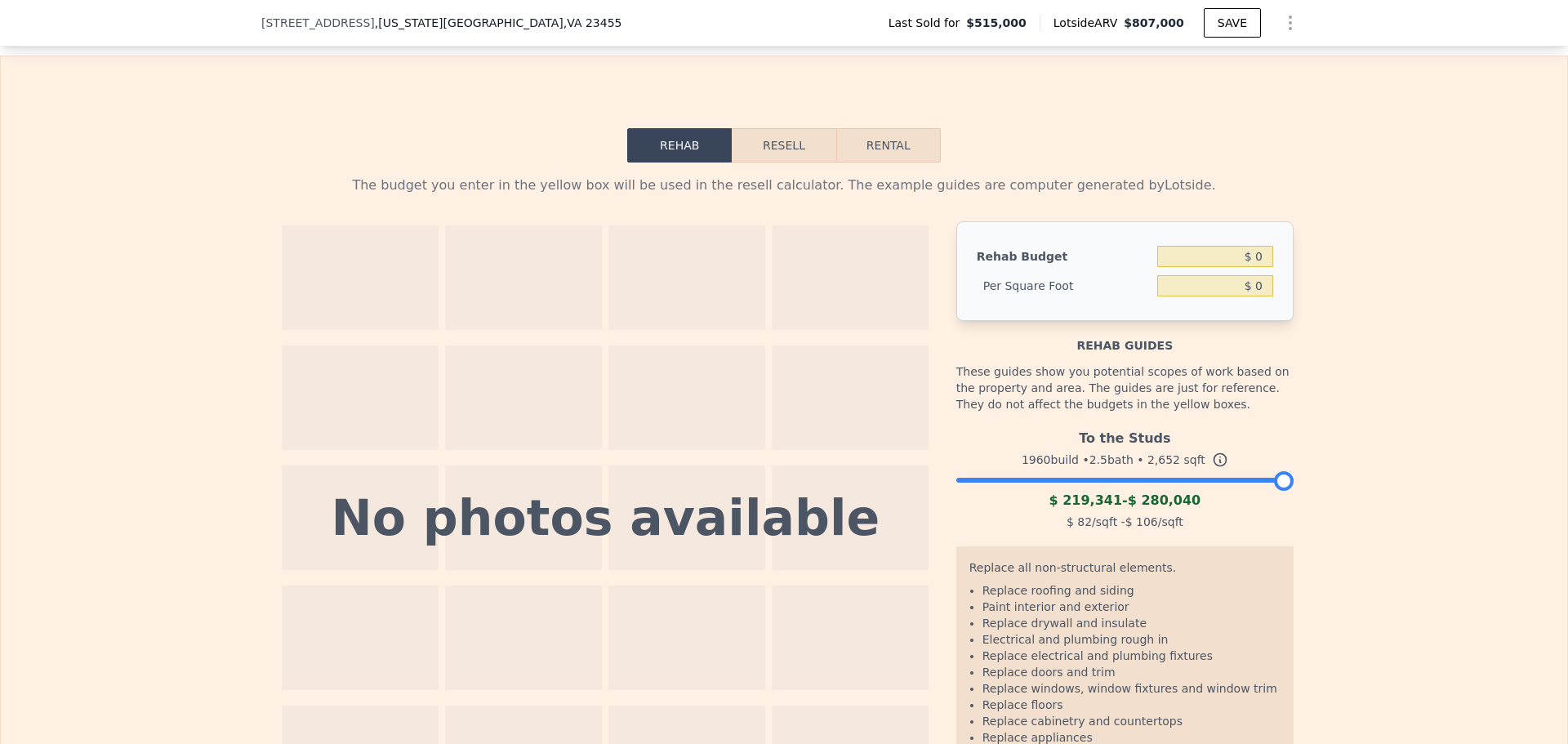
click at [794, 161] on button "Resell" at bounding box center [783, 145] width 103 height 34
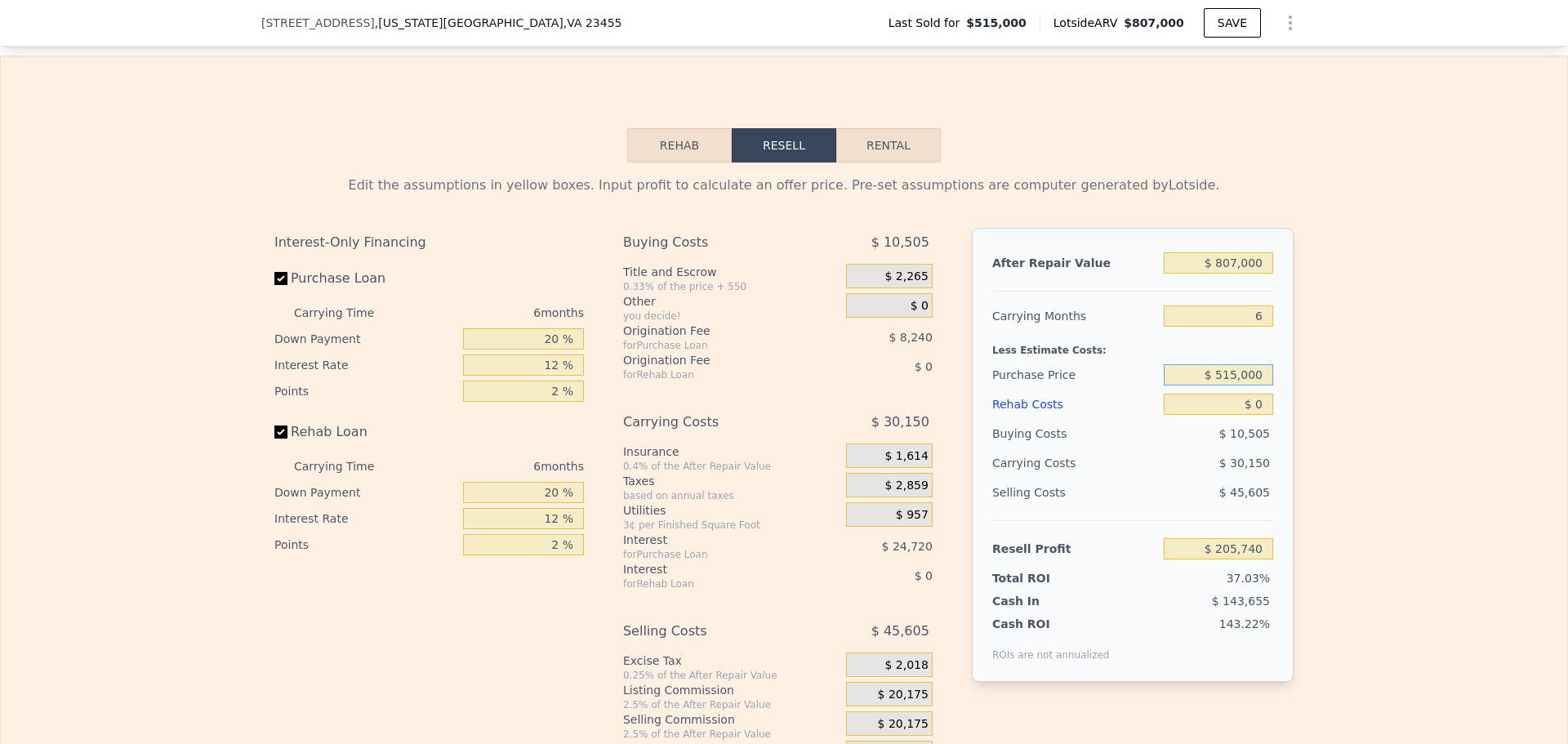
drag, startPoint x: 1189, startPoint y: 389, endPoint x: 1291, endPoint y: 384, distance: 102.1
click at [1291, 384] on div "Edit the assumptions in yellow boxes. Input profit to calculate an offer price.…" at bounding box center [783, 466] width 1045 height 607
type input "$ 700,000"
type input "$ 8,284"
click at [888, 163] on button "Rental" at bounding box center [887, 145] width 104 height 34
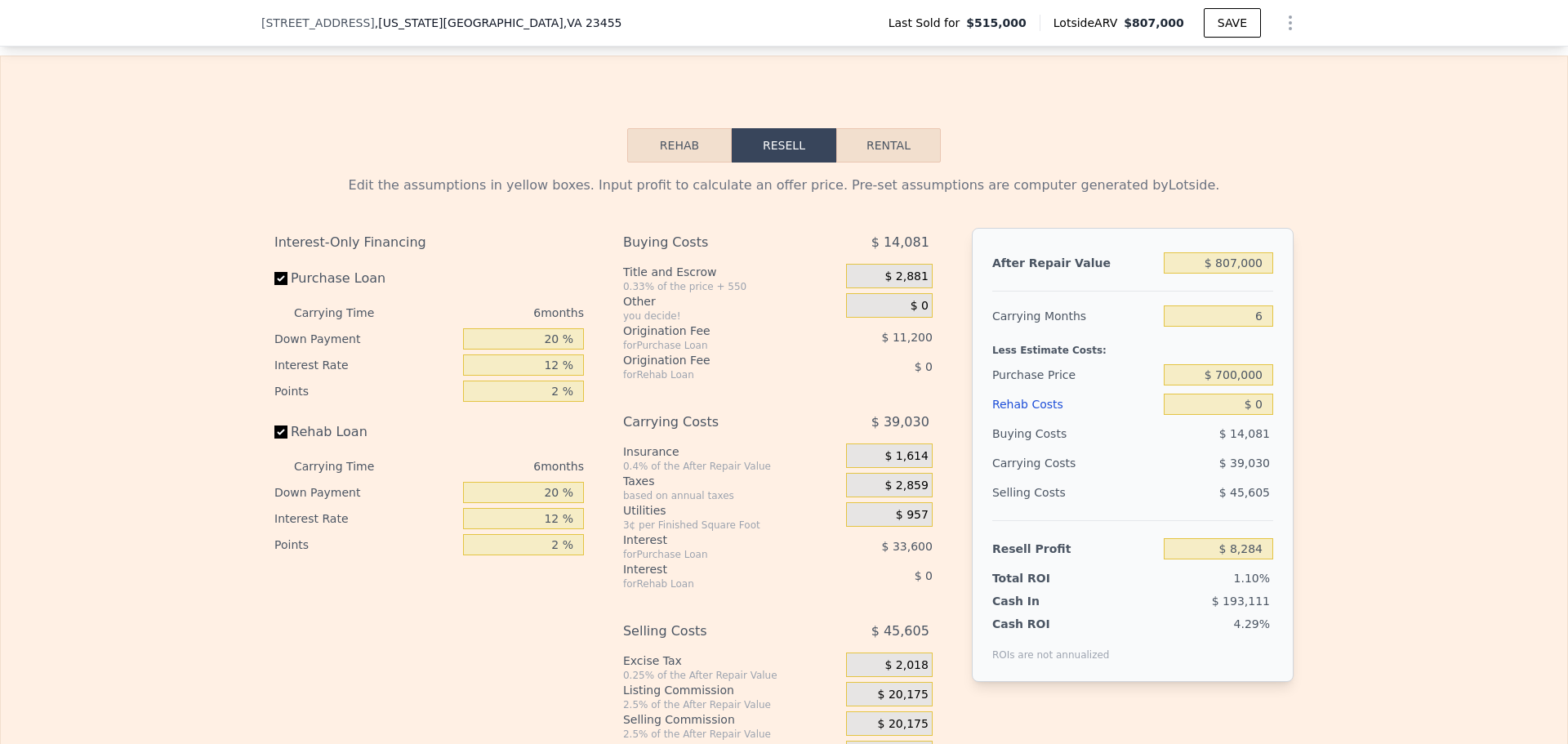
select select "30"
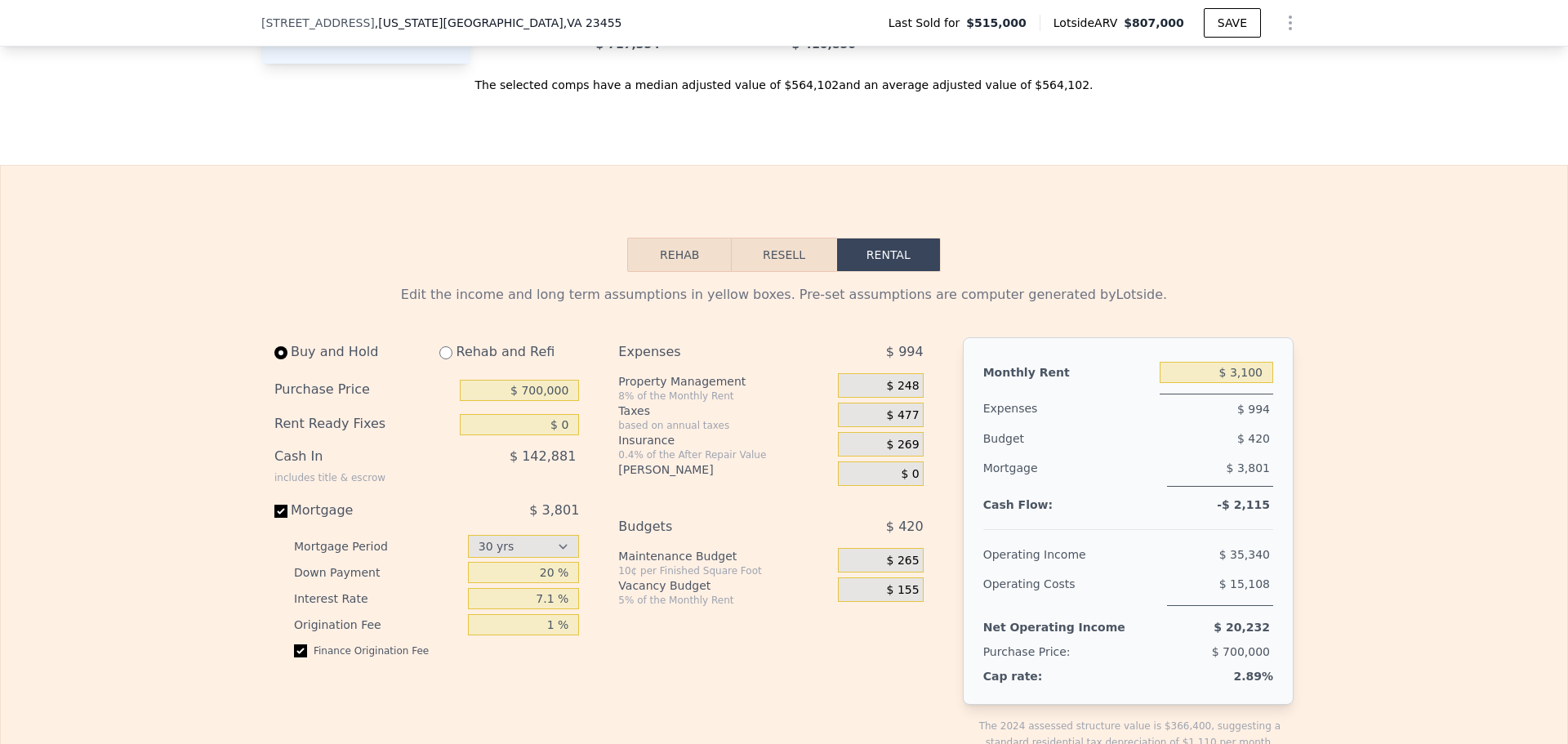
scroll to position [1633, 0]
